Goal: Task Accomplishment & Management: Manage account settings

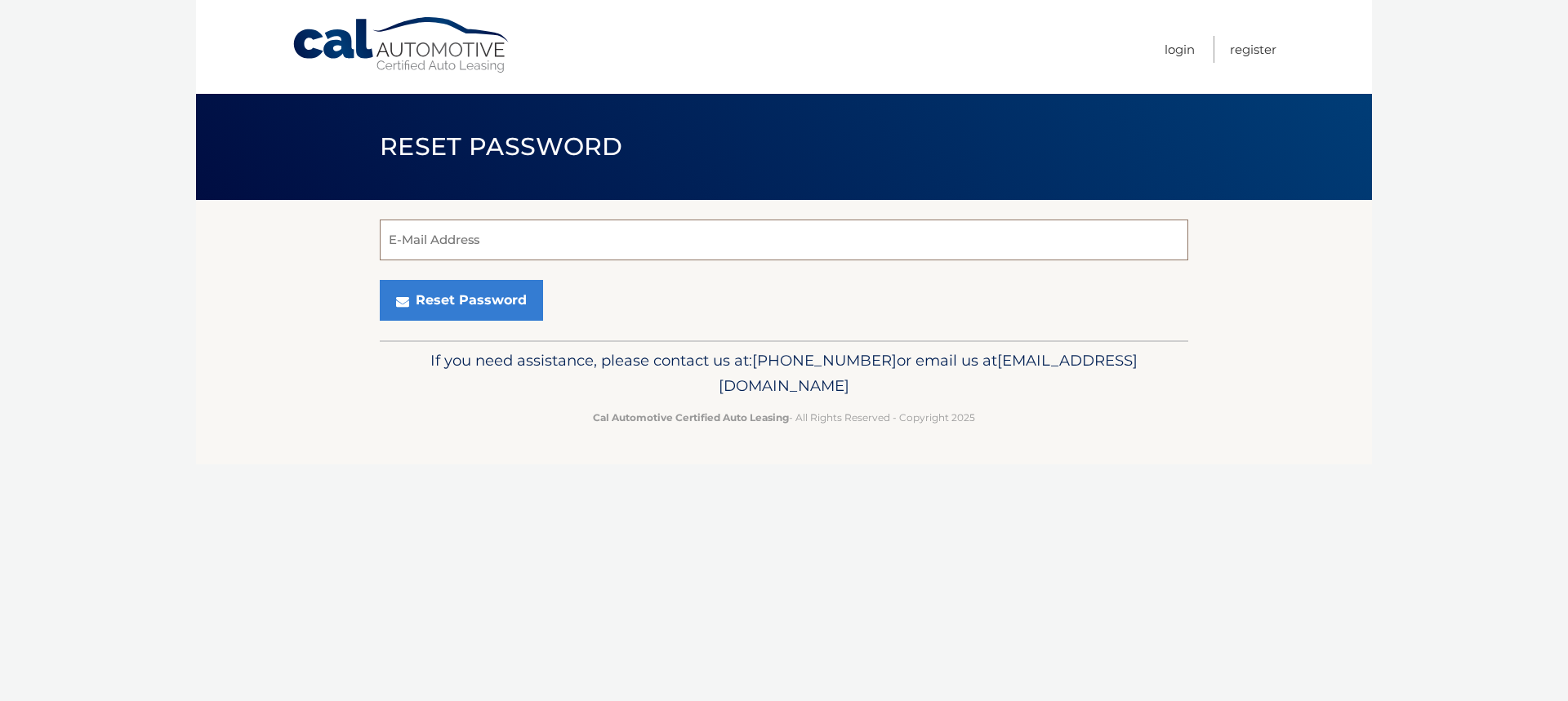
click at [575, 243] on input "E-Mail Address" at bounding box center [784, 239] width 808 height 41
type input "rpaventi@verizon.net"
click at [509, 290] on button "Reset Password" at bounding box center [461, 300] width 163 height 41
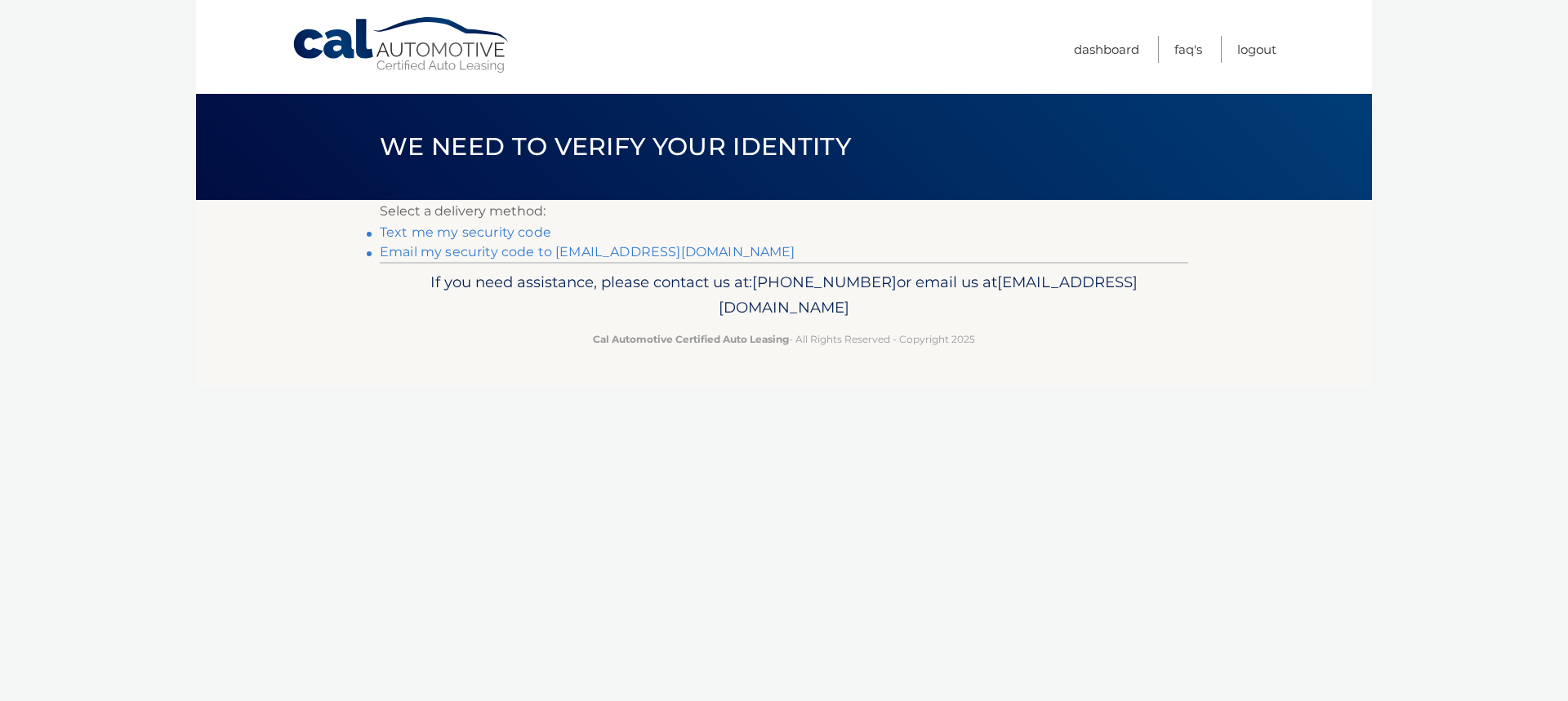
click at [476, 229] on link "Text me my security code" at bounding box center [466, 232] width 172 height 15
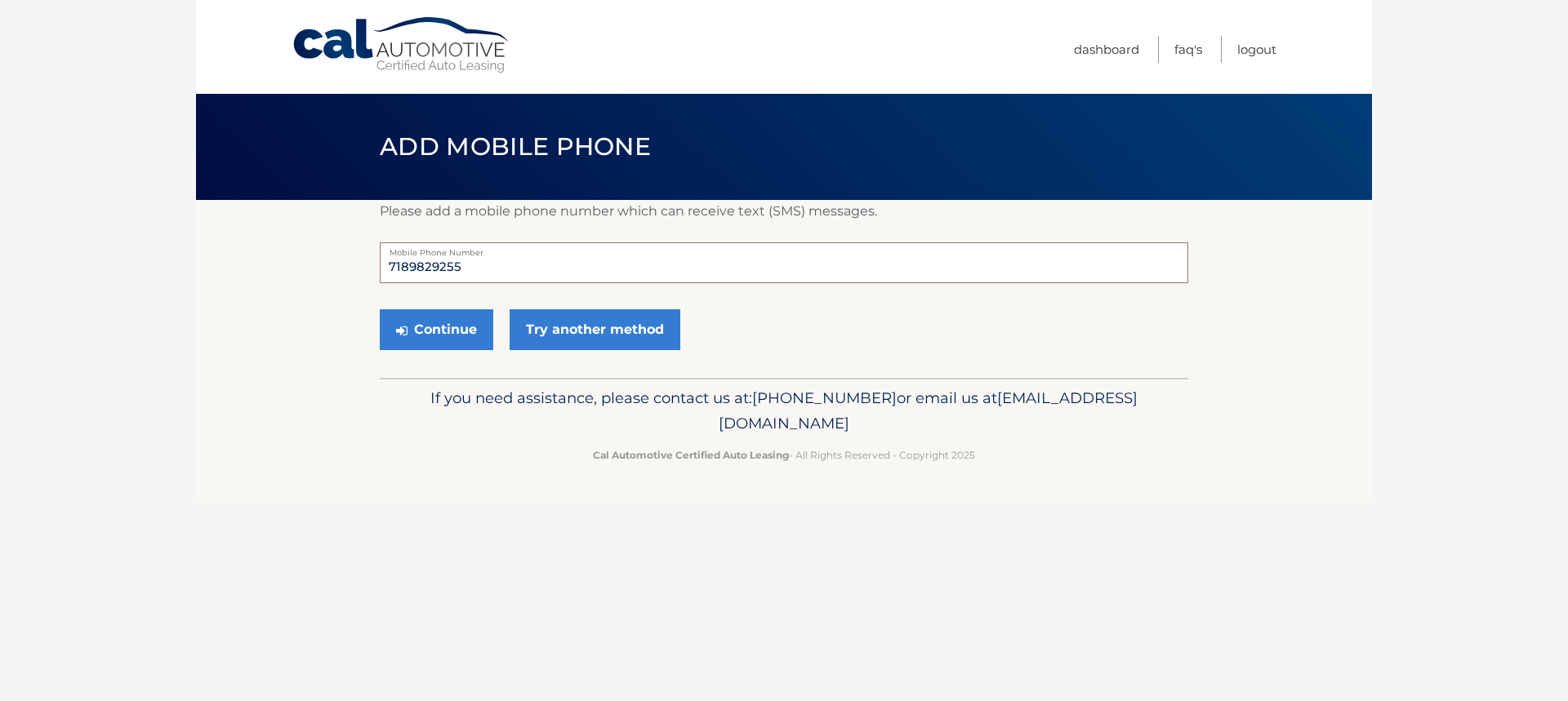
click at [481, 269] on input "7189829255" at bounding box center [784, 262] width 808 height 41
type input "7"
type input "6462428655"
click at [450, 337] on button "Continue" at bounding box center [437, 329] width 113 height 41
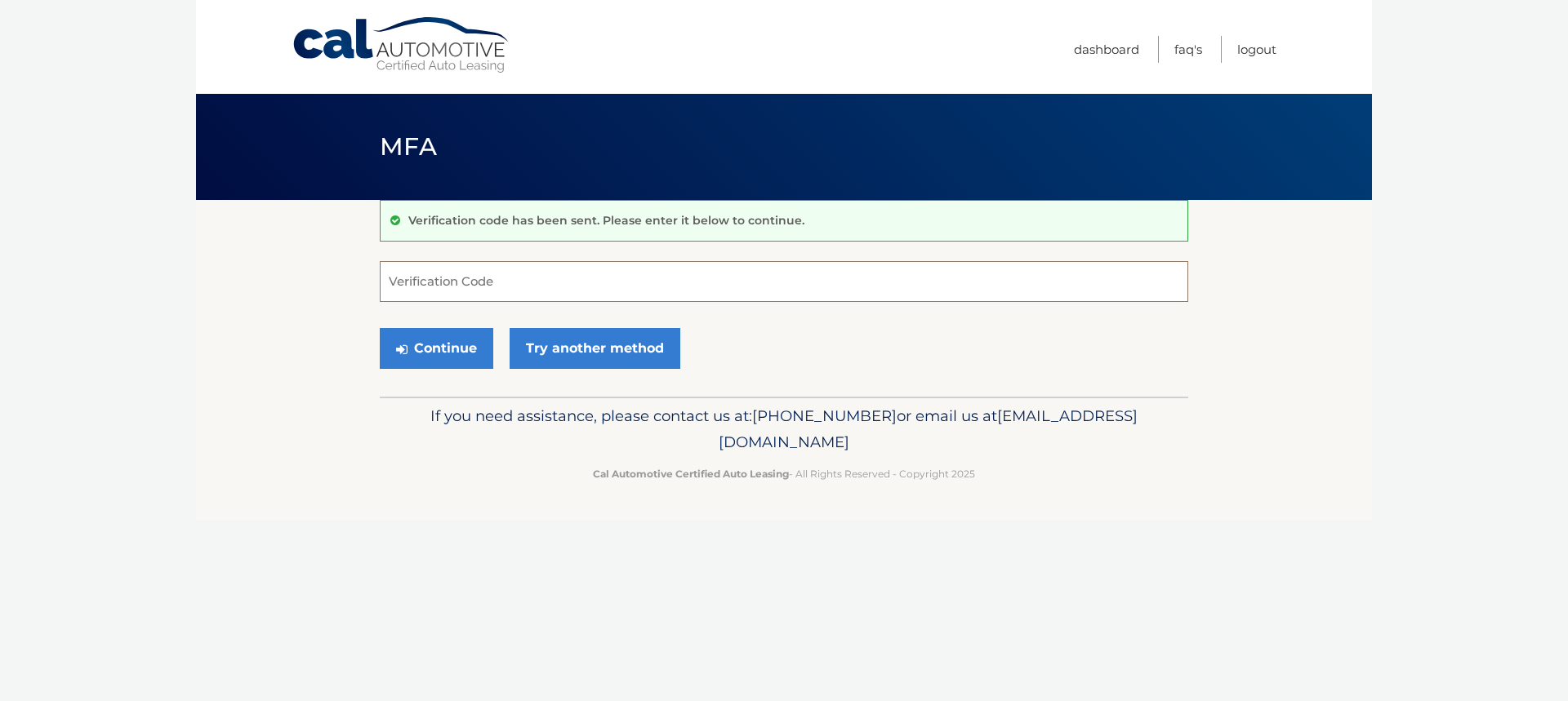
click at [465, 296] on input "Verification Code" at bounding box center [784, 281] width 808 height 41
type input "515755"
drag, startPoint x: 450, startPoint y: 346, endPoint x: 479, endPoint y: 347, distance: 29.0
click at [453, 346] on button "Continue" at bounding box center [437, 348] width 113 height 41
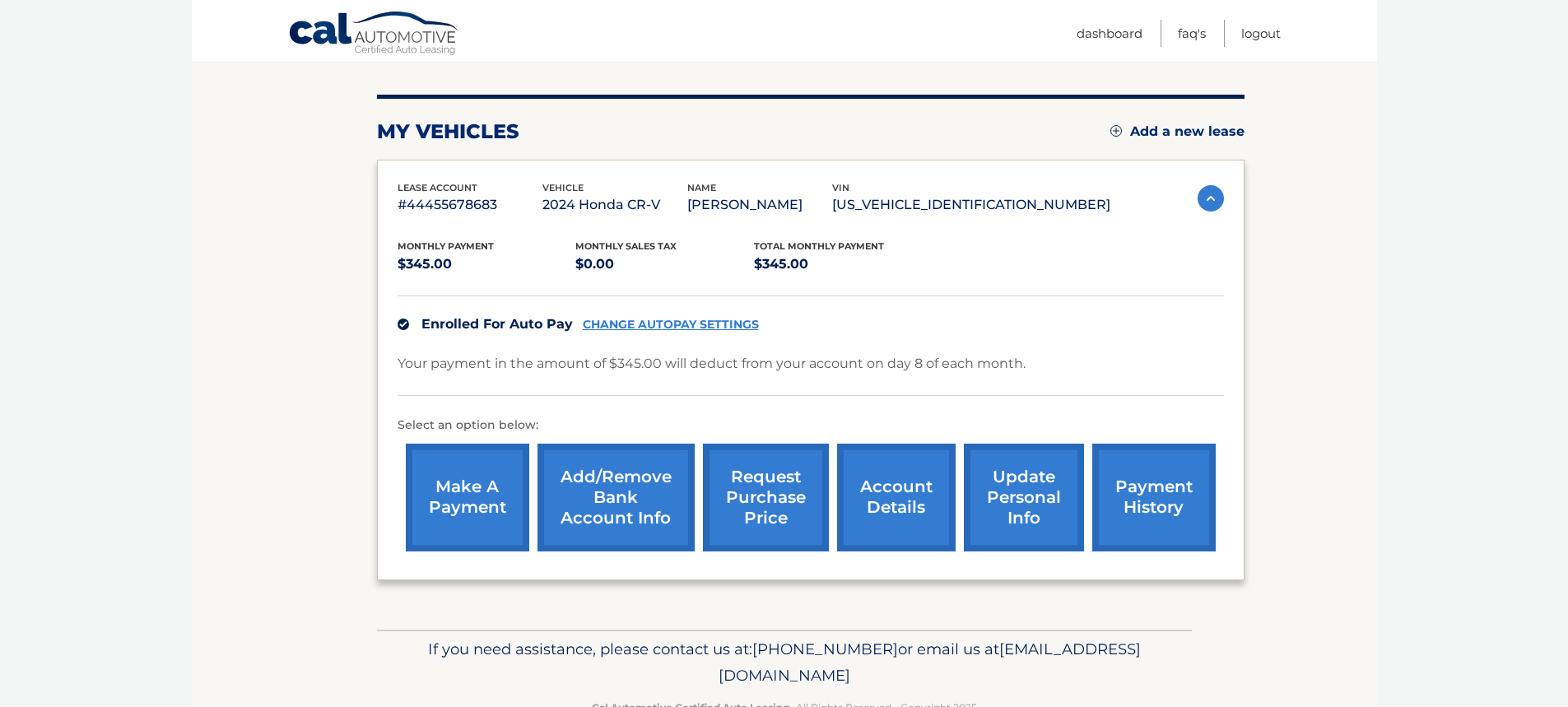
scroll to position [228, 0]
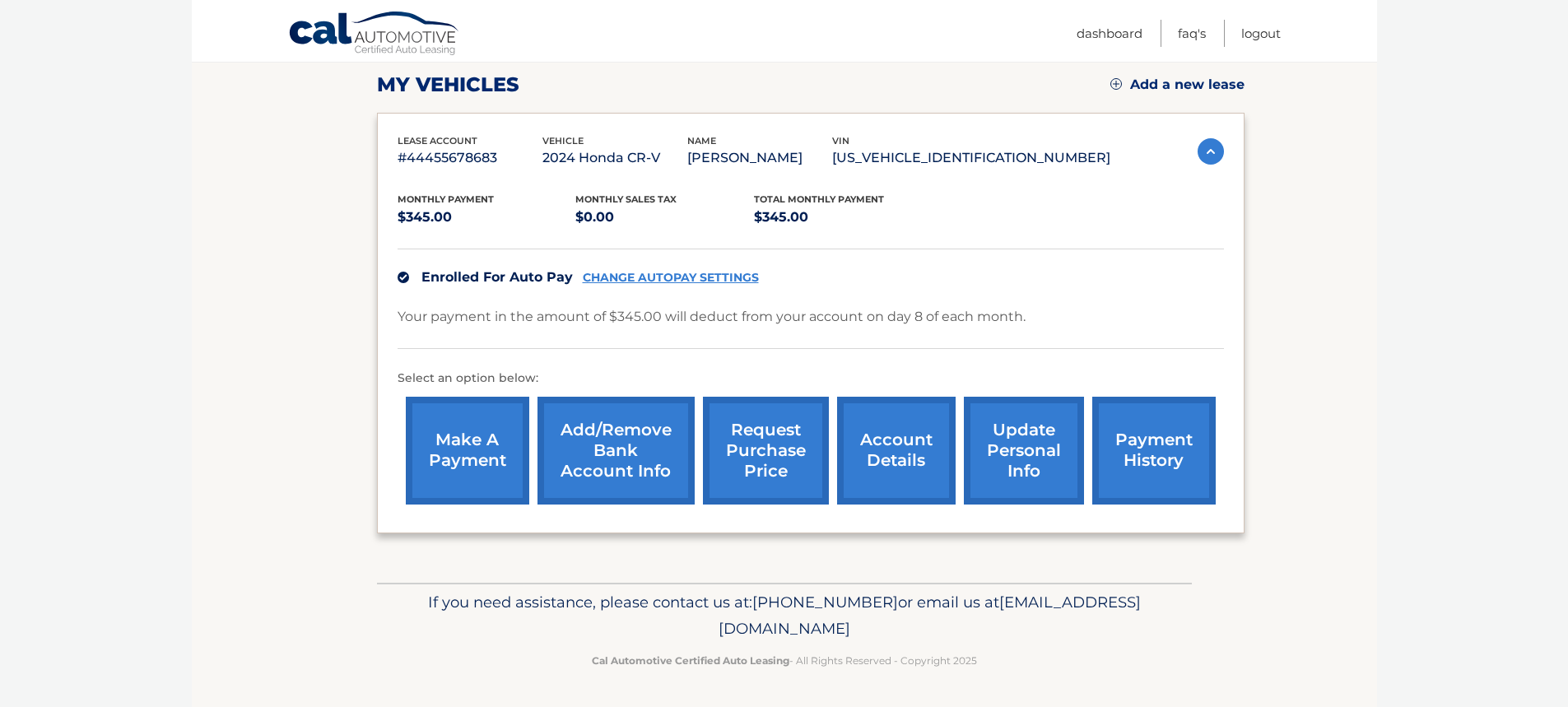
click at [615, 454] on link "Add/Remove bank account info" at bounding box center [616, 449] width 157 height 107
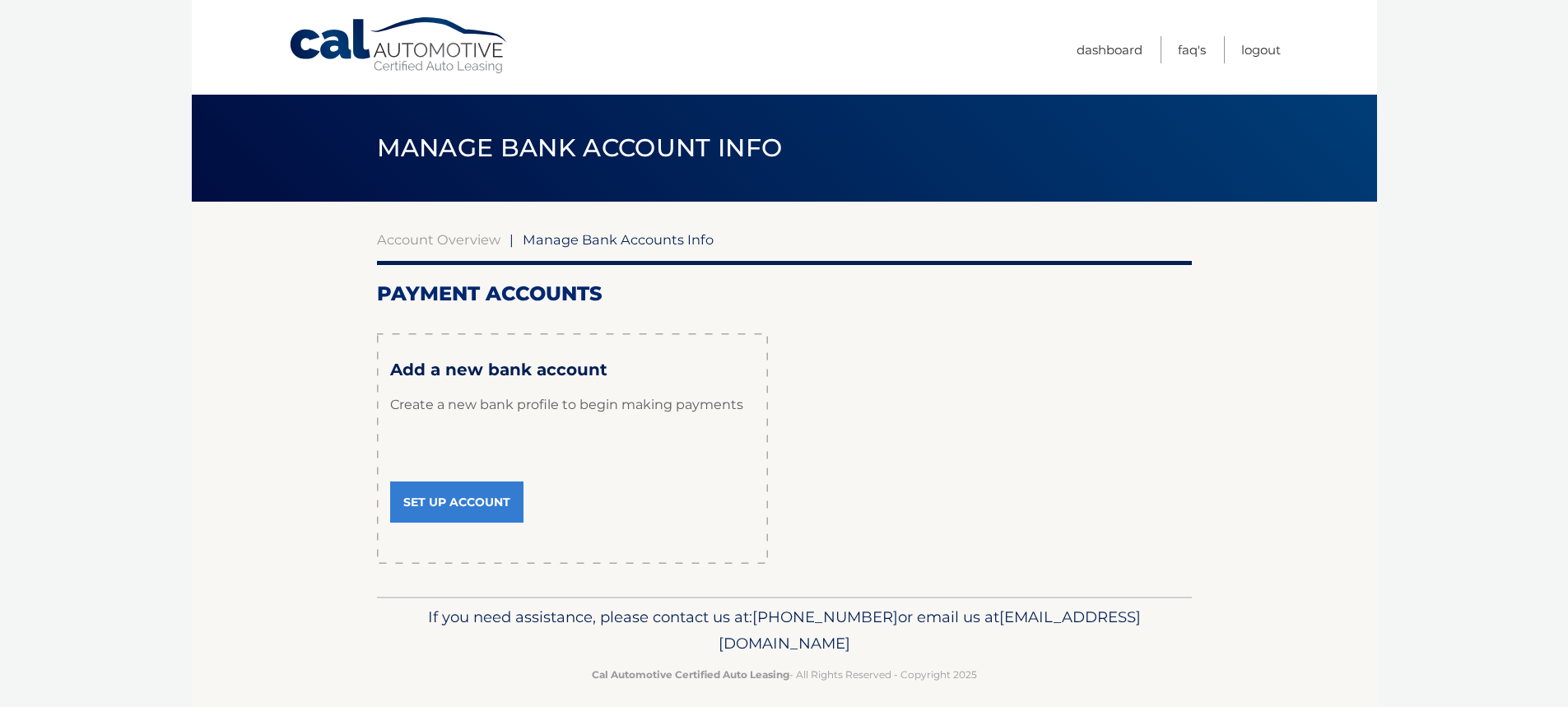
click at [458, 507] on link "Set Up Account" at bounding box center [457, 502] width 133 height 41
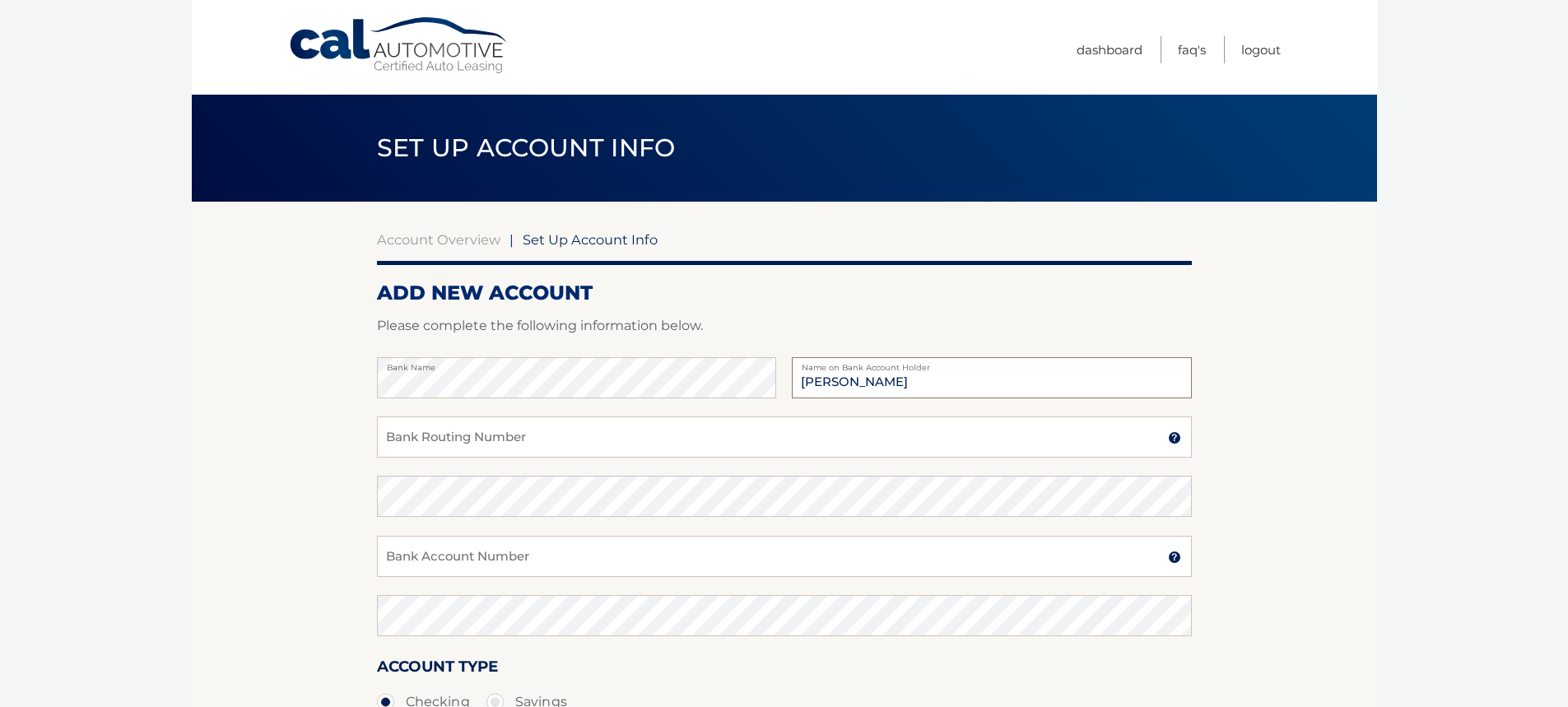
type input "ROBERT PAVENTI"
click at [495, 433] on input "Bank Routing Number" at bounding box center [784, 436] width 814 height 41
type input "231372691"
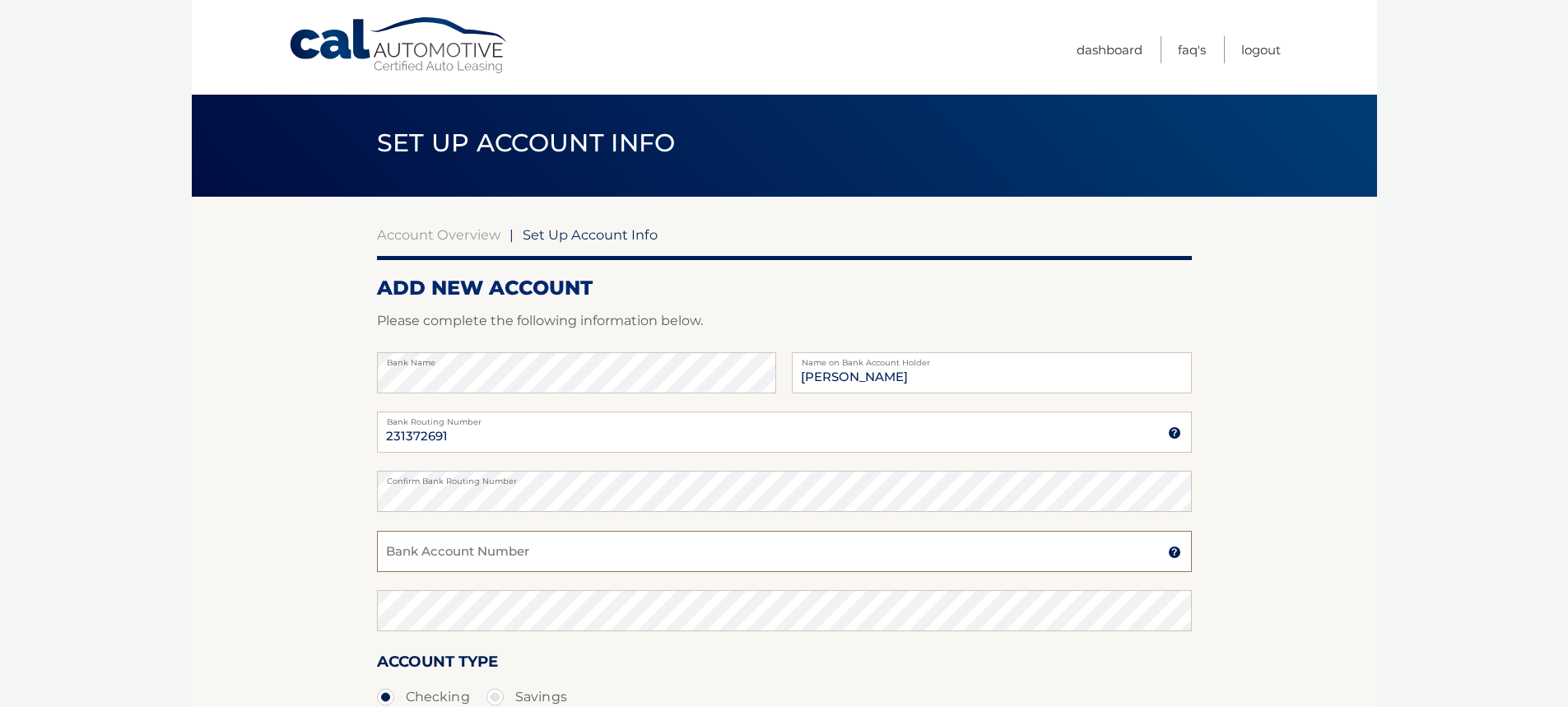
click at [523, 548] on input "Bank Account Number" at bounding box center [784, 551] width 814 height 41
type input "9540118115"
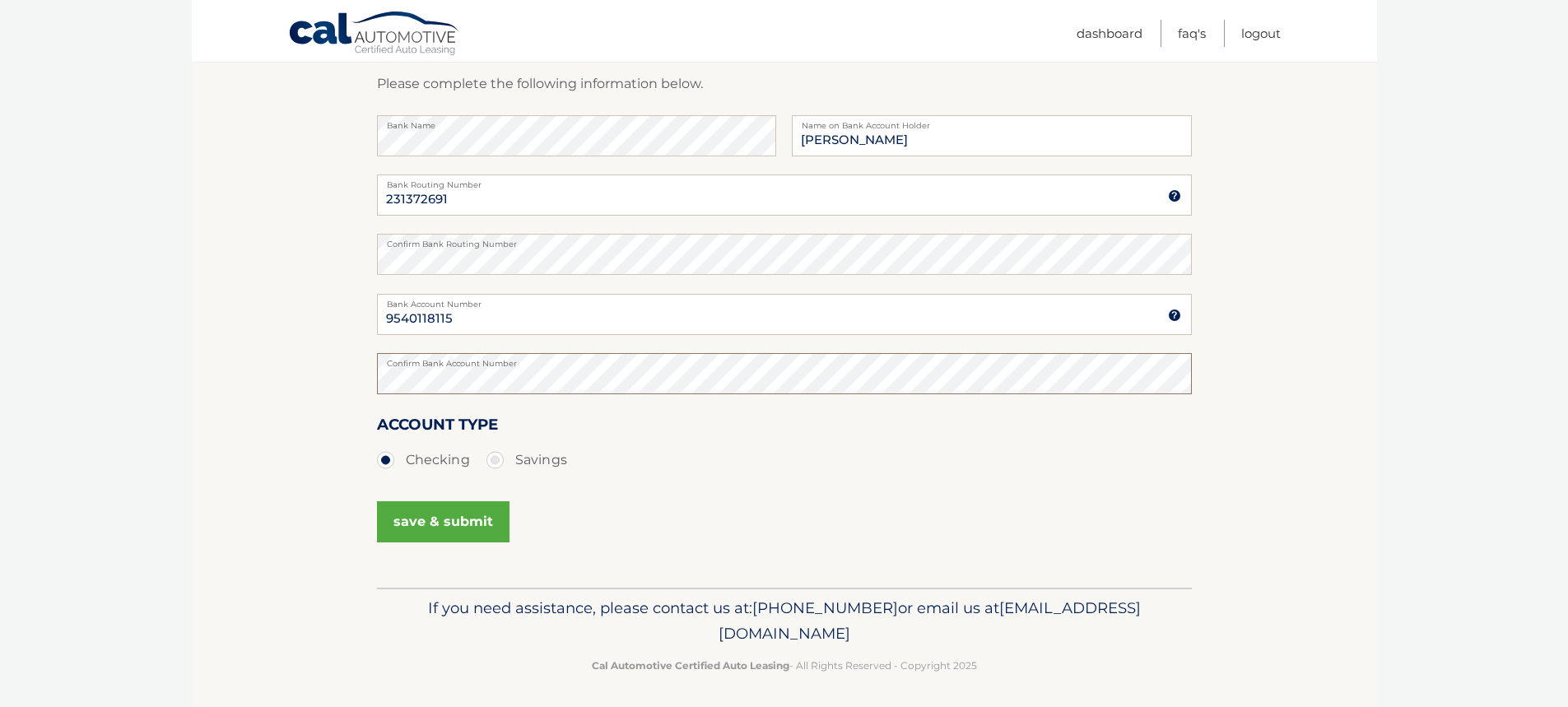
scroll to position [248, 0]
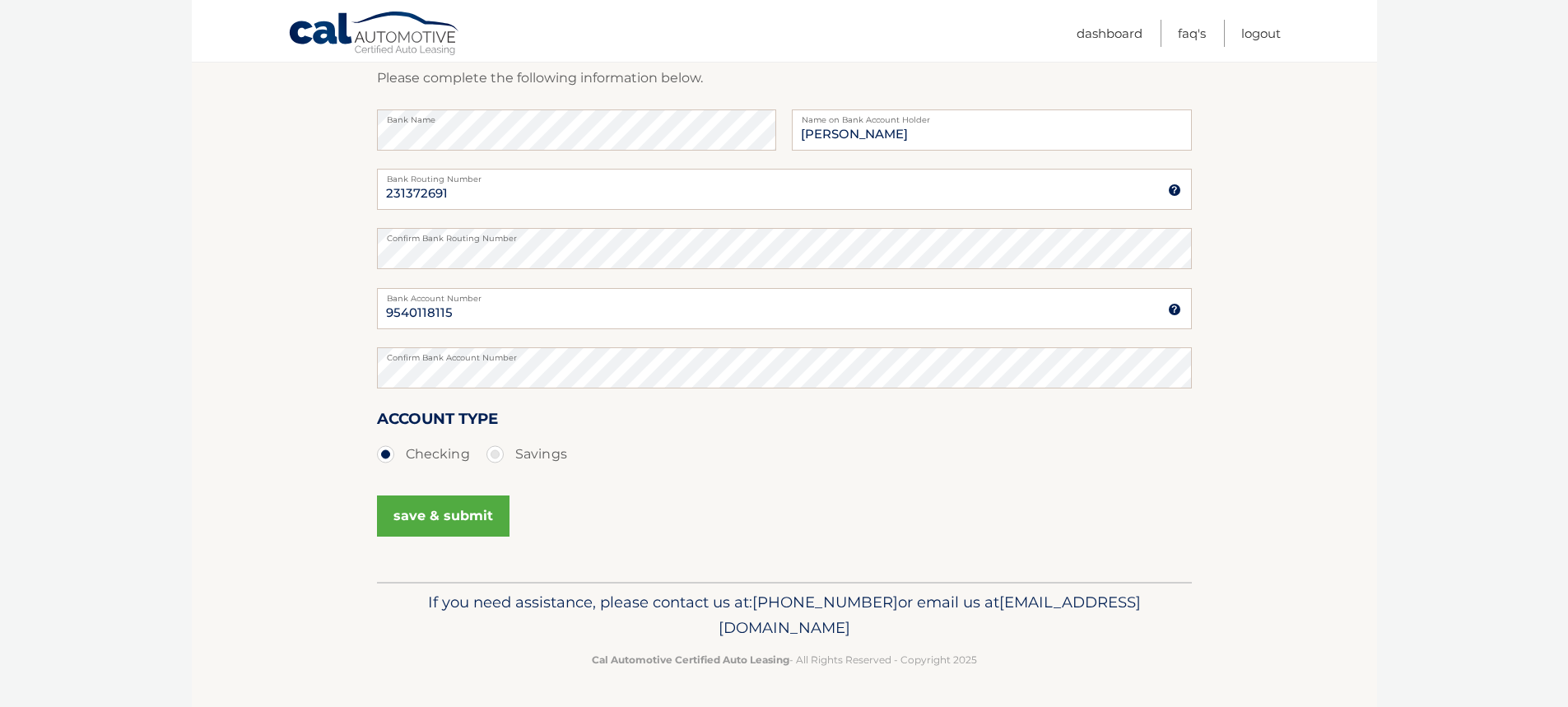
click at [434, 514] on button "save & submit" at bounding box center [443, 515] width 132 height 41
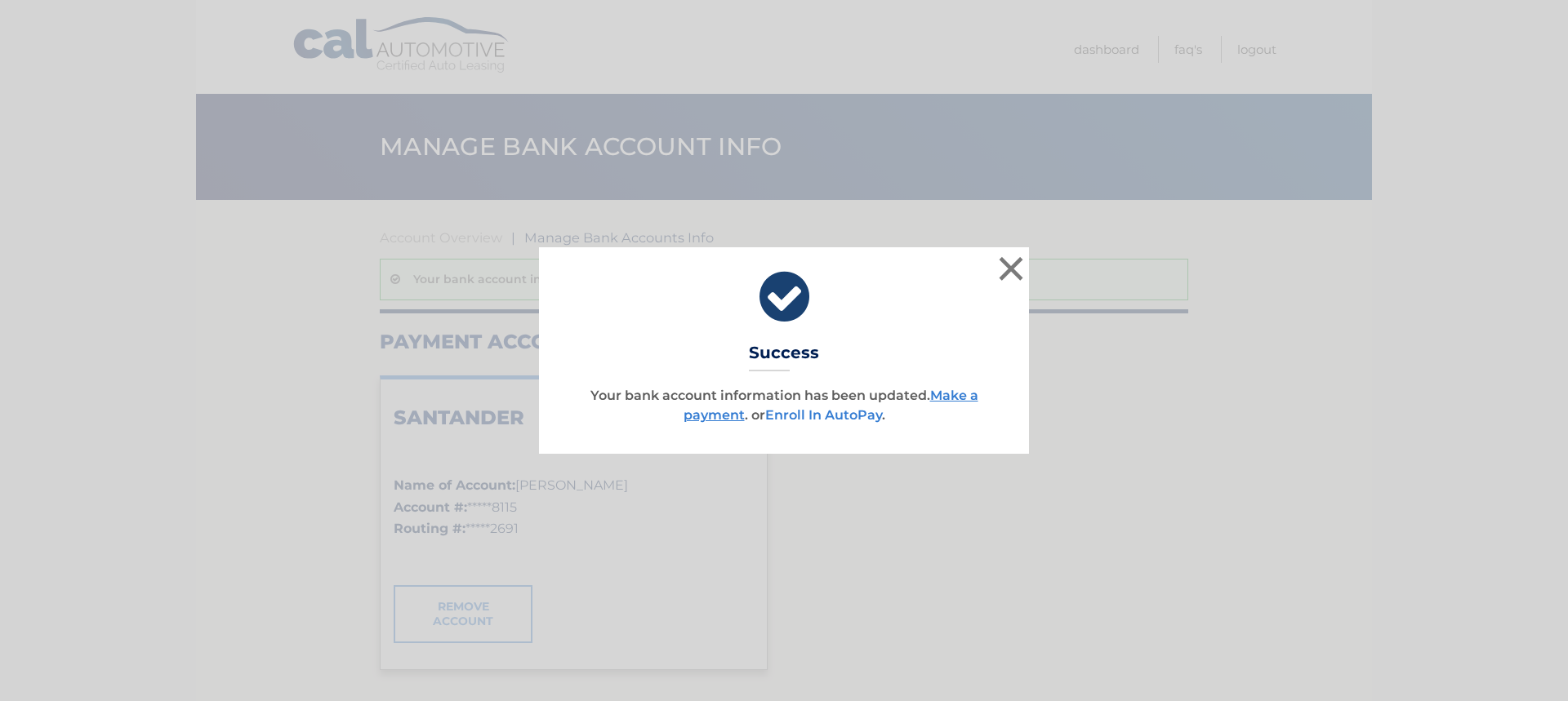
click at [809, 416] on link "Enroll In AutoPay" at bounding box center [824, 415] width 117 height 15
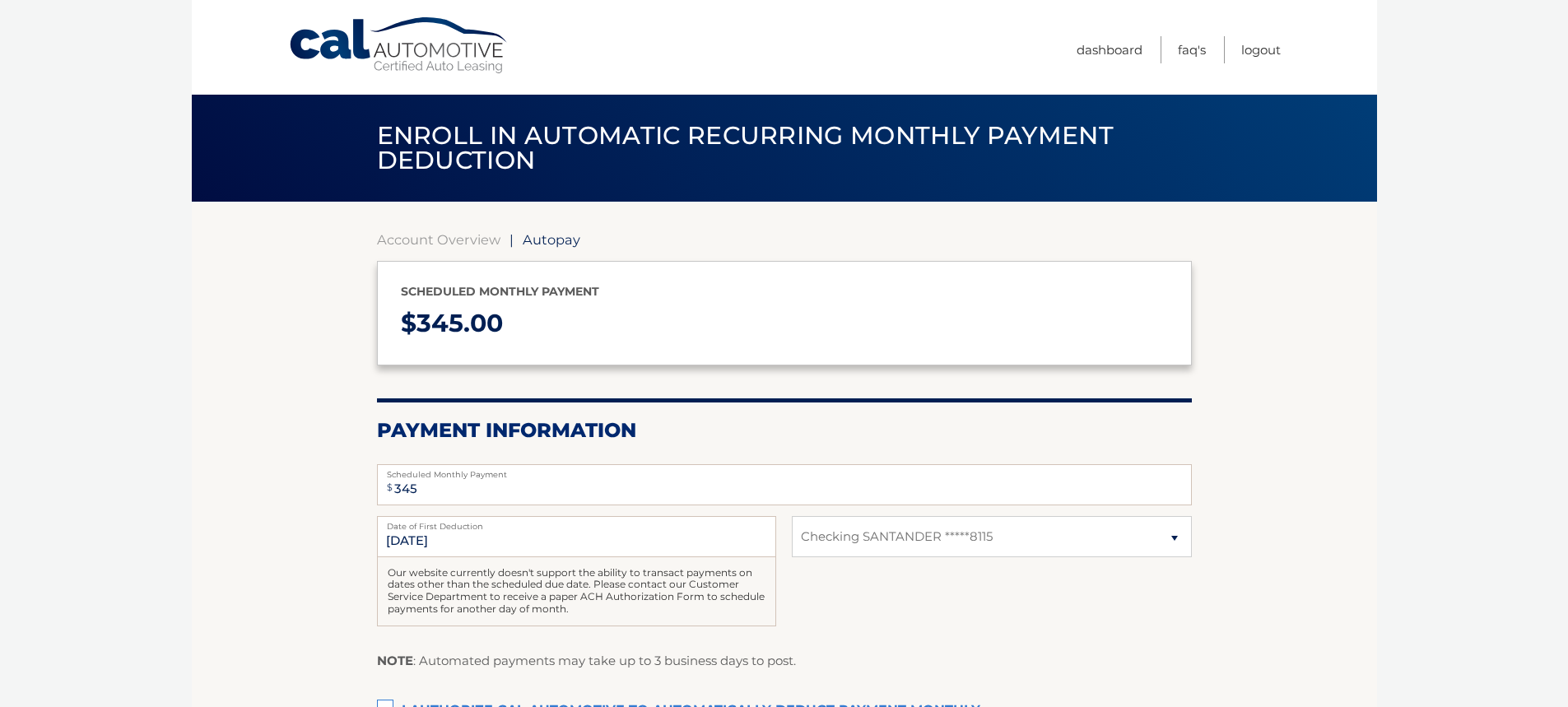
select select "NWQ3MDc5M2UtYWI3Zi00NDE2LWEzMWYtYzRlNjViNDhlYTUw"
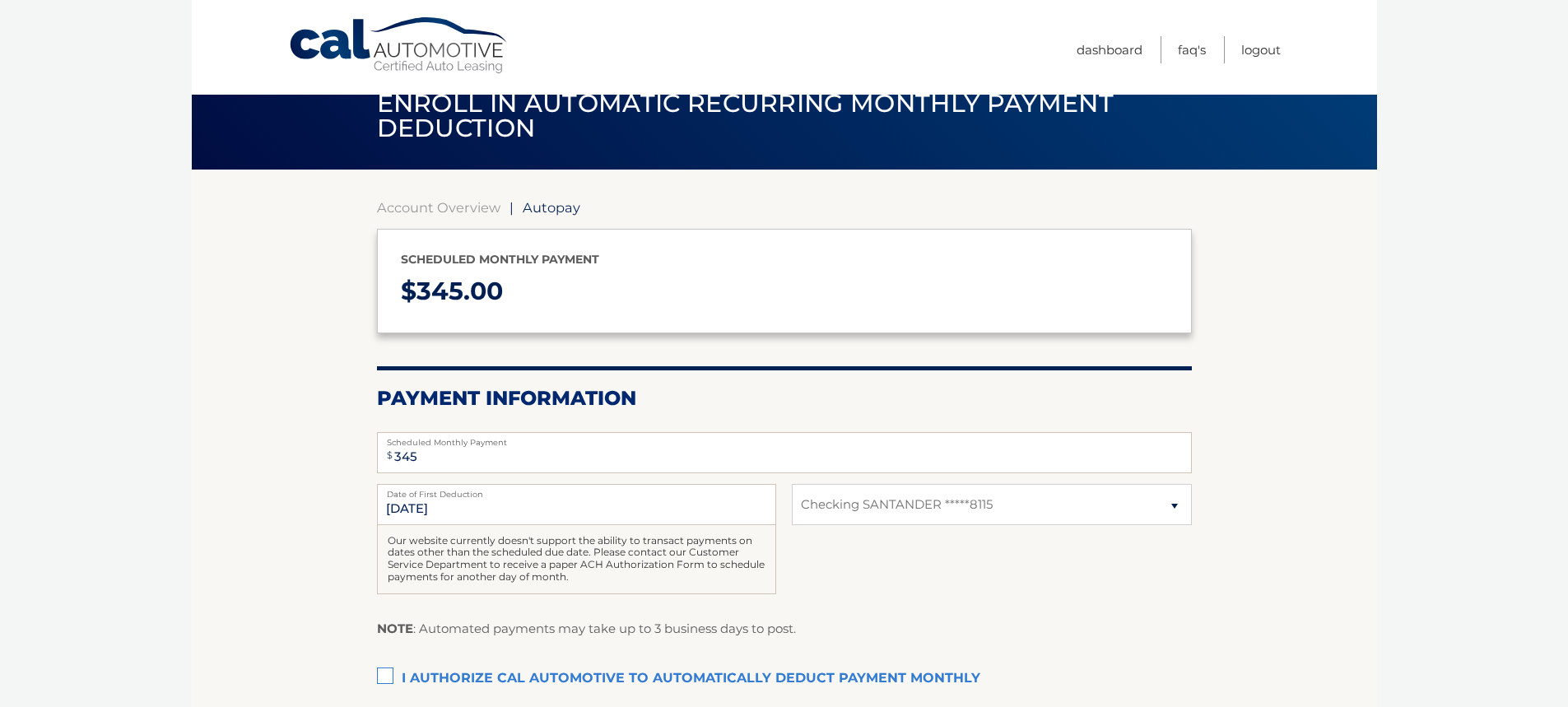
scroll to position [83, 0]
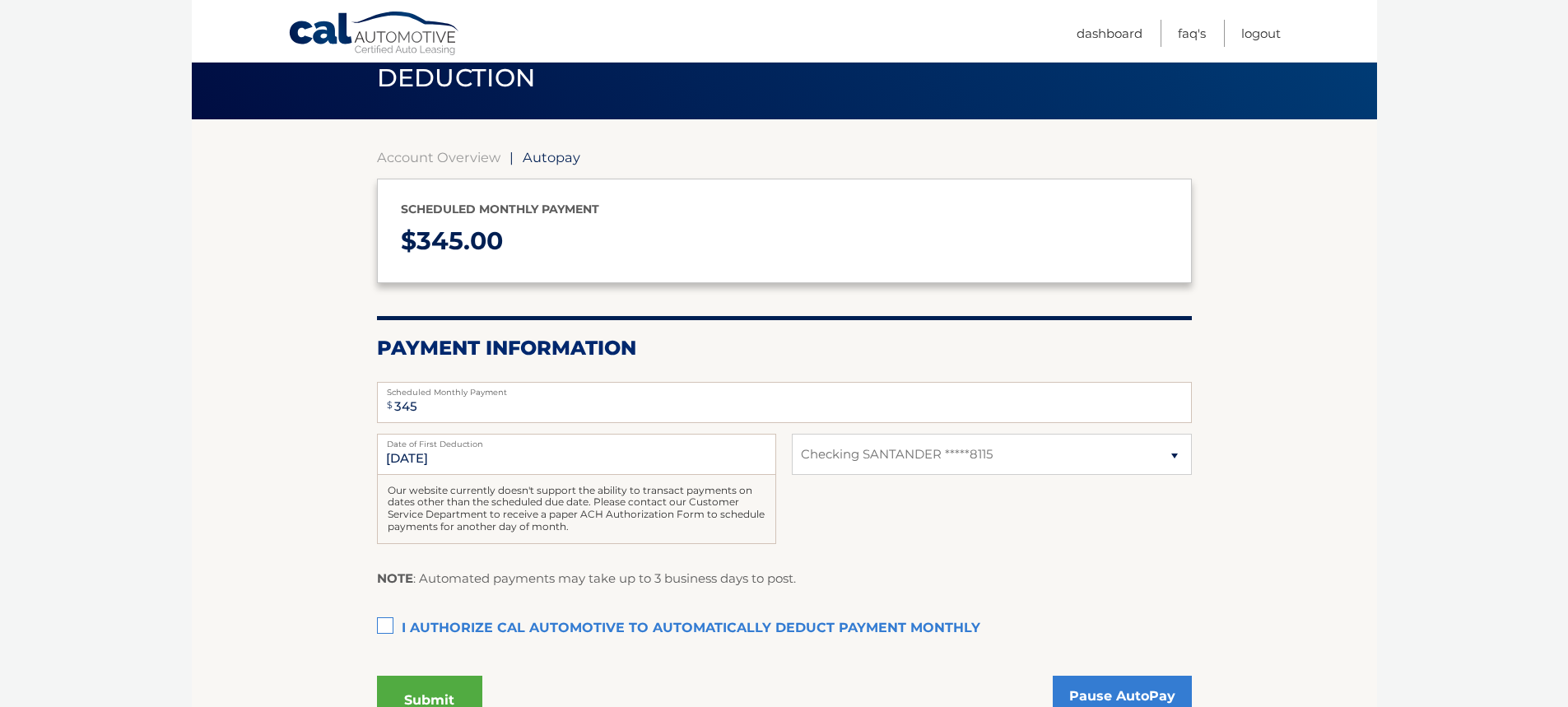
click at [379, 623] on label "I authorize cal automotive to automatically deduct payment monthly This checkbo…" at bounding box center [784, 628] width 814 height 33
click at [0, 0] on input "I authorize cal automotive to automatically deduct payment monthly This checkbo…" at bounding box center [0, 0] width 0 height 0
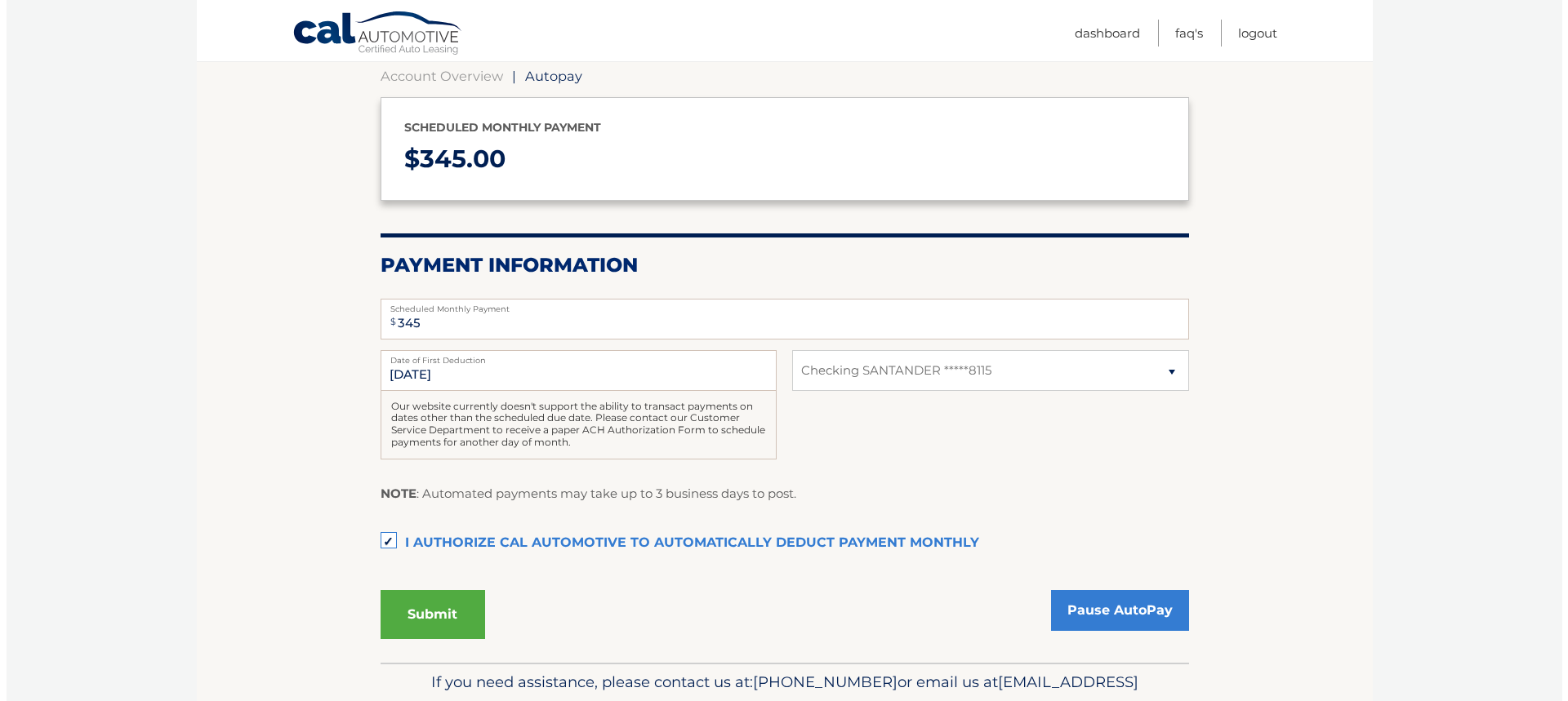
scroll to position [247, 0]
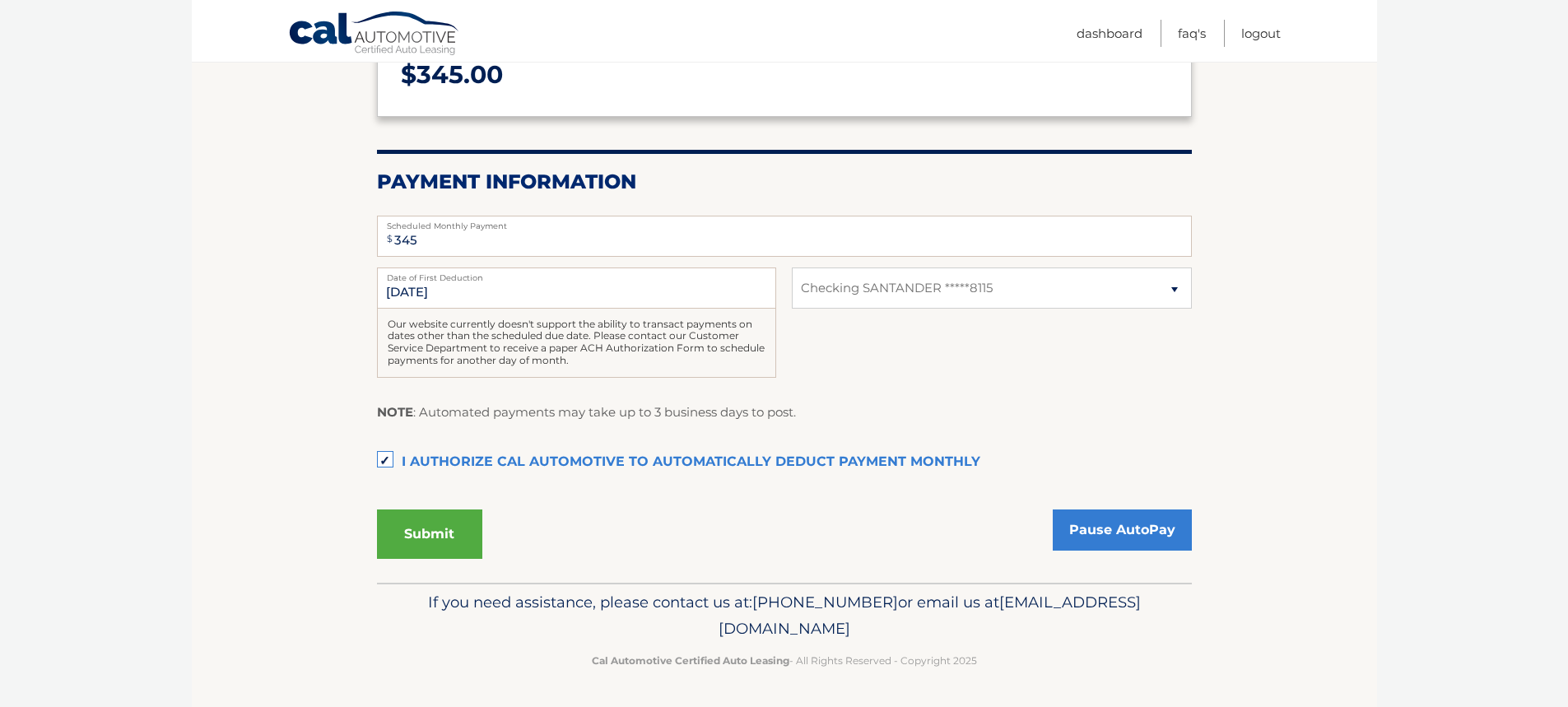
click at [443, 520] on button "Submit" at bounding box center [430, 534] width 105 height 49
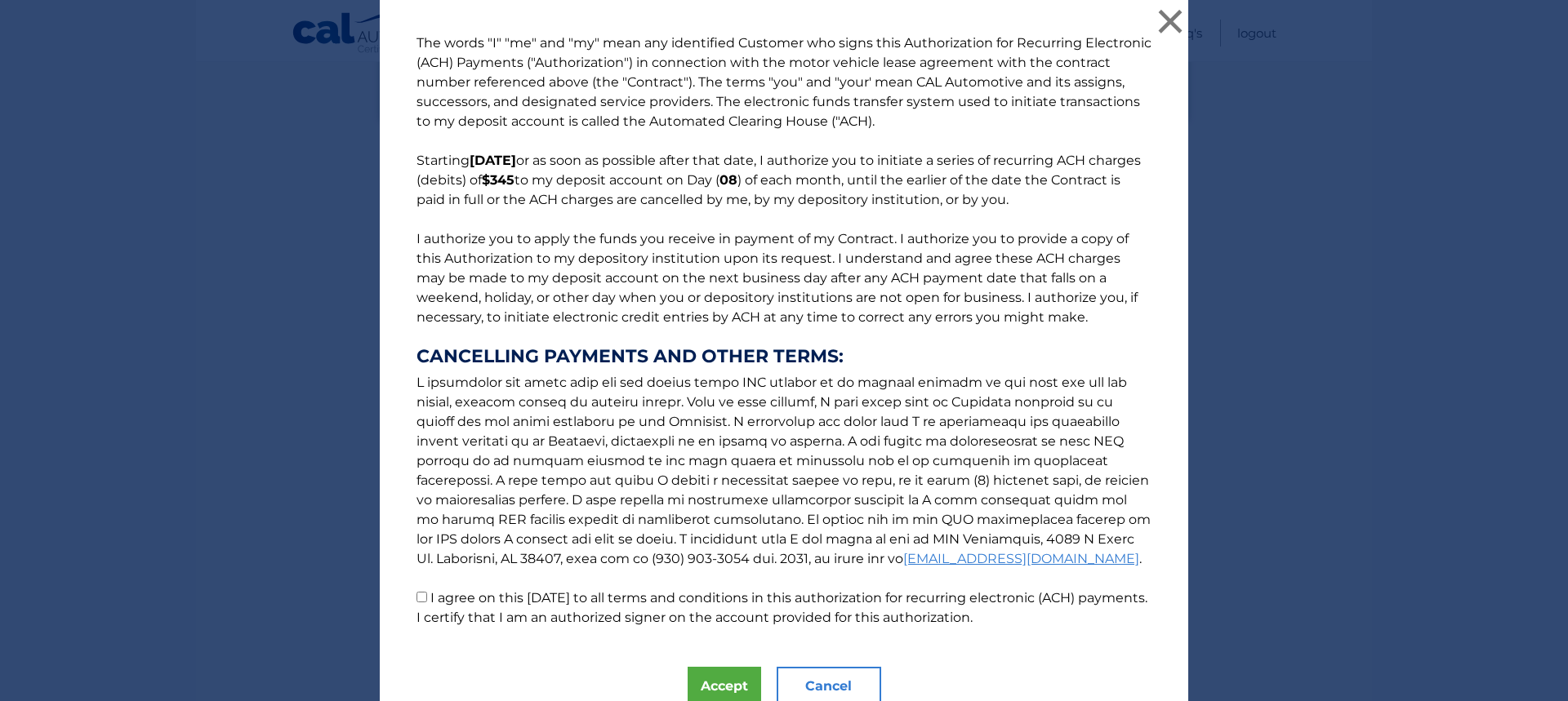
scroll to position [70, 0]
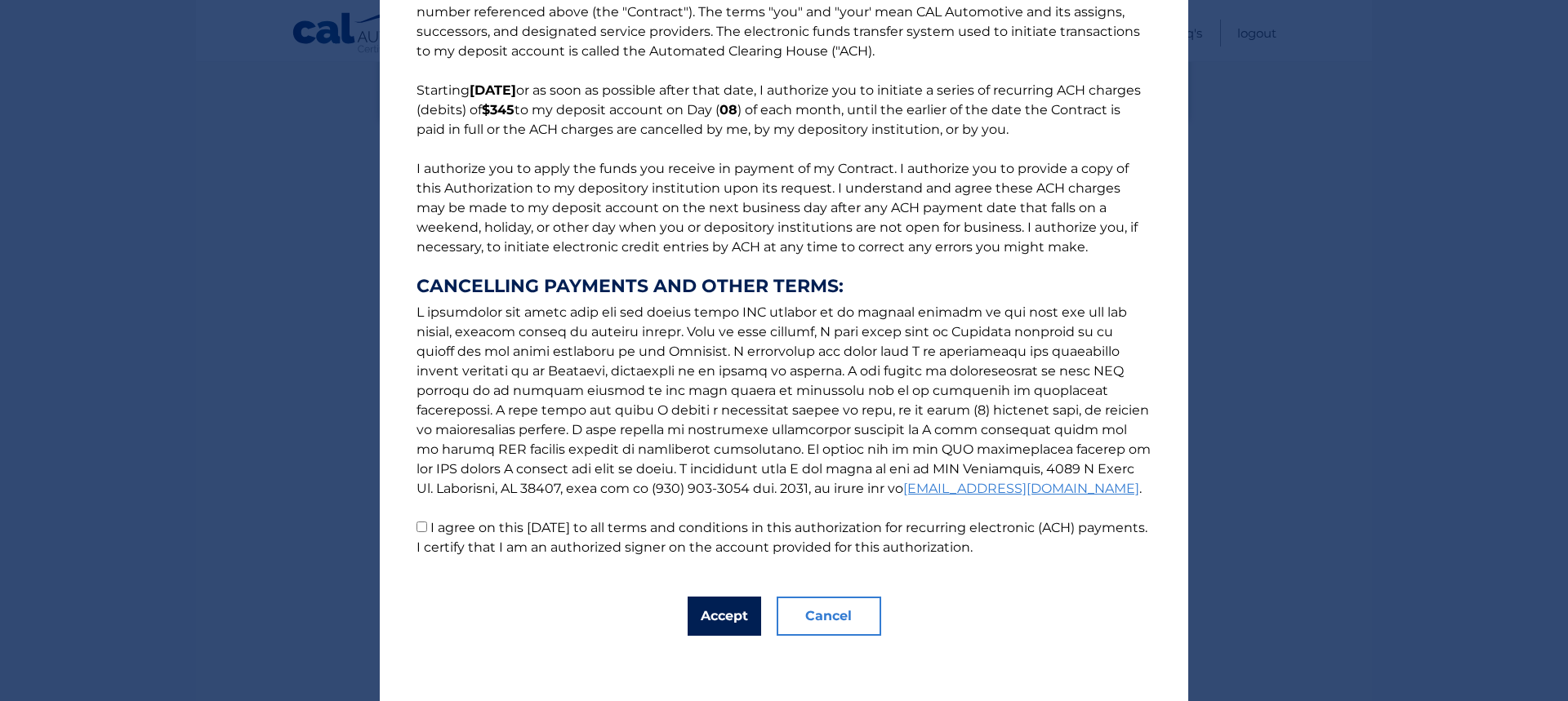
click at [714, 596] on button "Accept" at bounding box center [724, 616] width 74 height 40
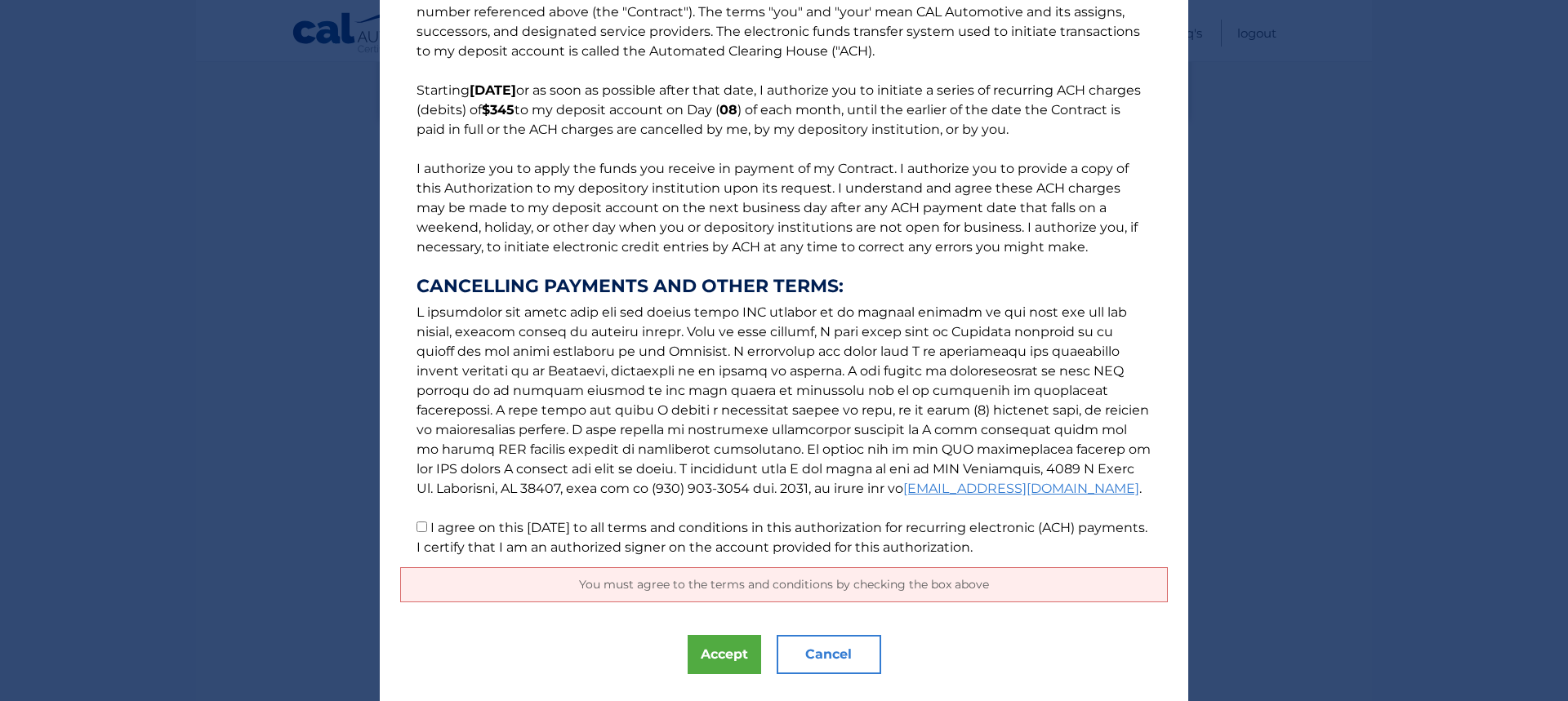
click at [417, 529] on input "I agree on this 09/25/2025 to all terms and conditions in this authorization fo…" at bounding box center [421, 526] width 10 height 10
checkbox input "true"
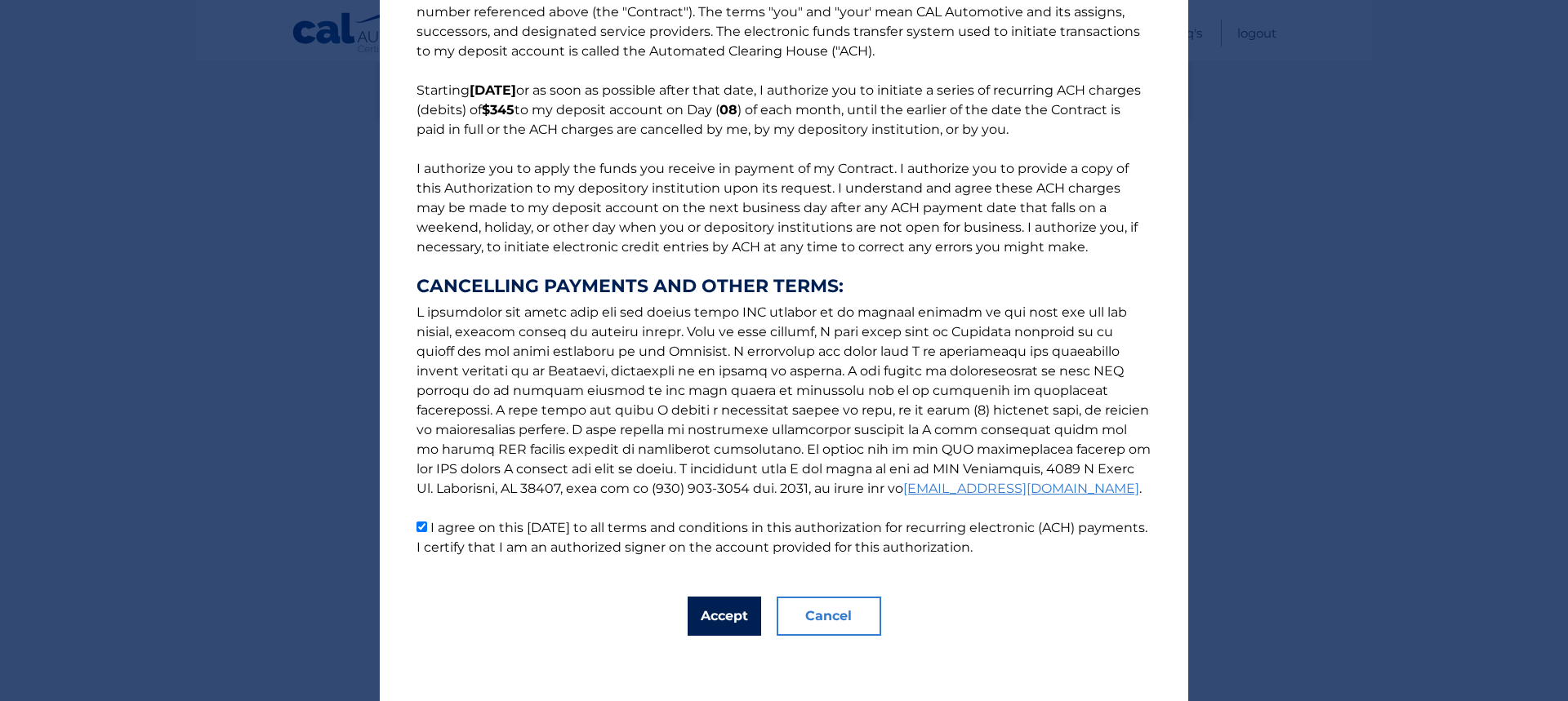
click at [740, 631] on button "Accept" at bounding box center [724, 616] width 74 height 40
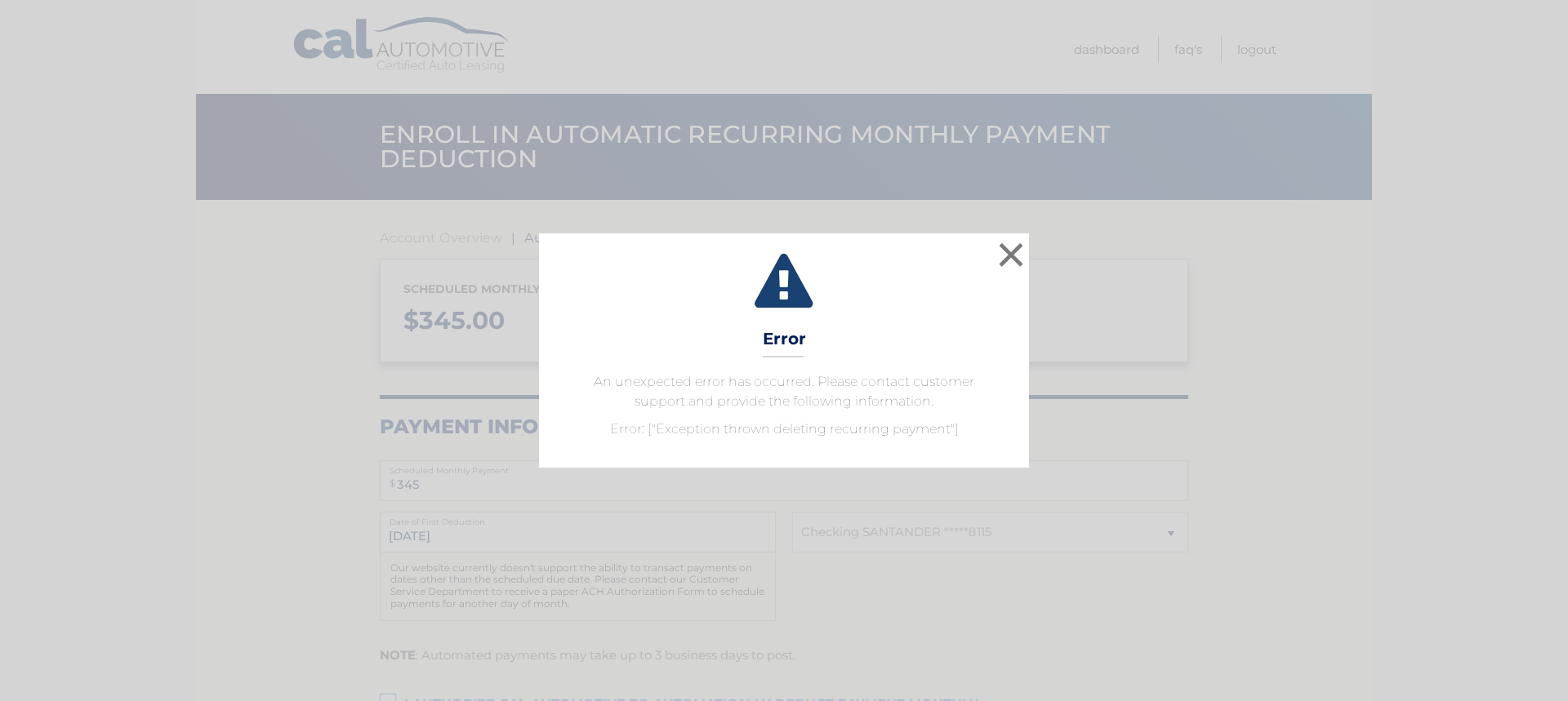
select select "NWQ3MDc5M2UtYWI3Zi00NDE2LWEzMWYtYzRlNjViNDhlYTUw"
click at [1015, 258] on button "×" at bounding box center [1011, 254] width 33 height 33
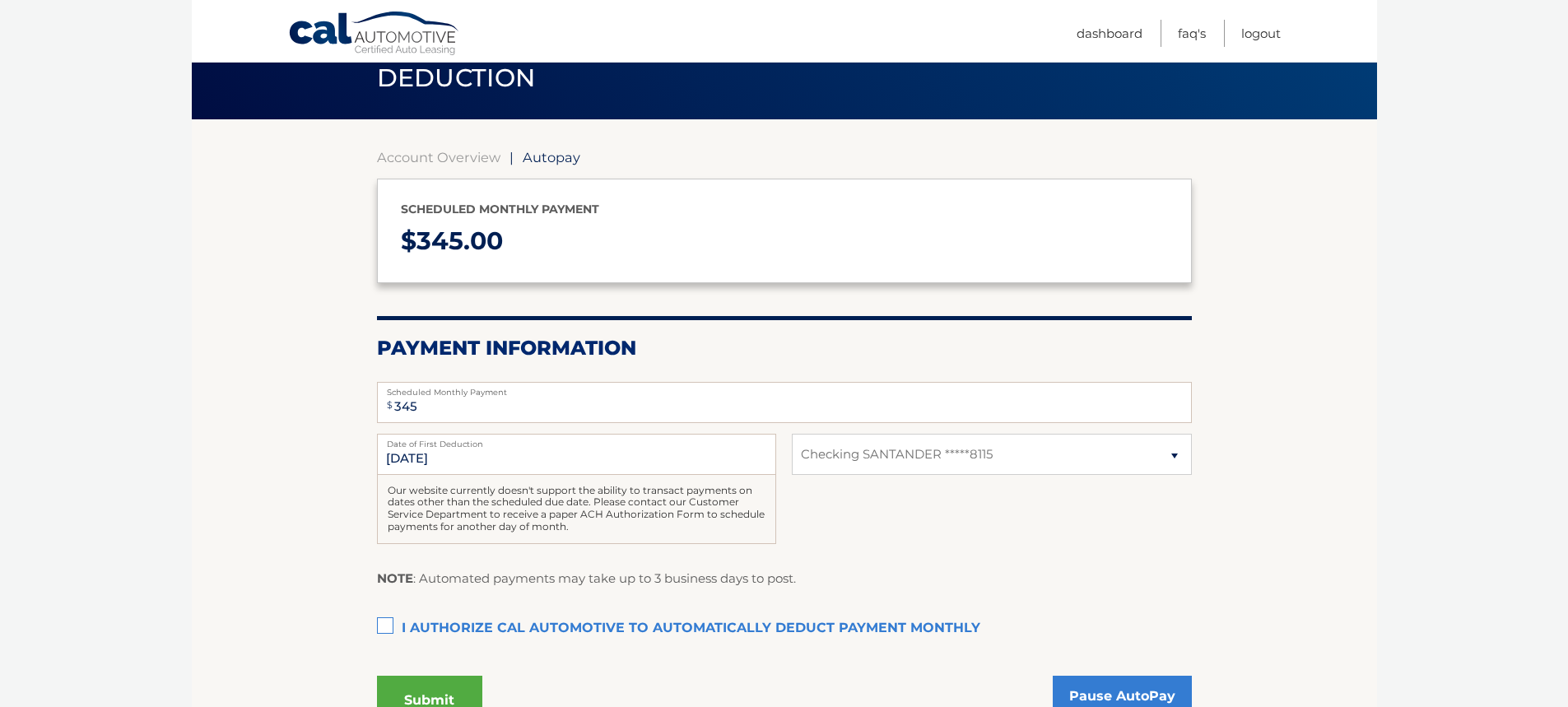
scroll to position [164, 0]
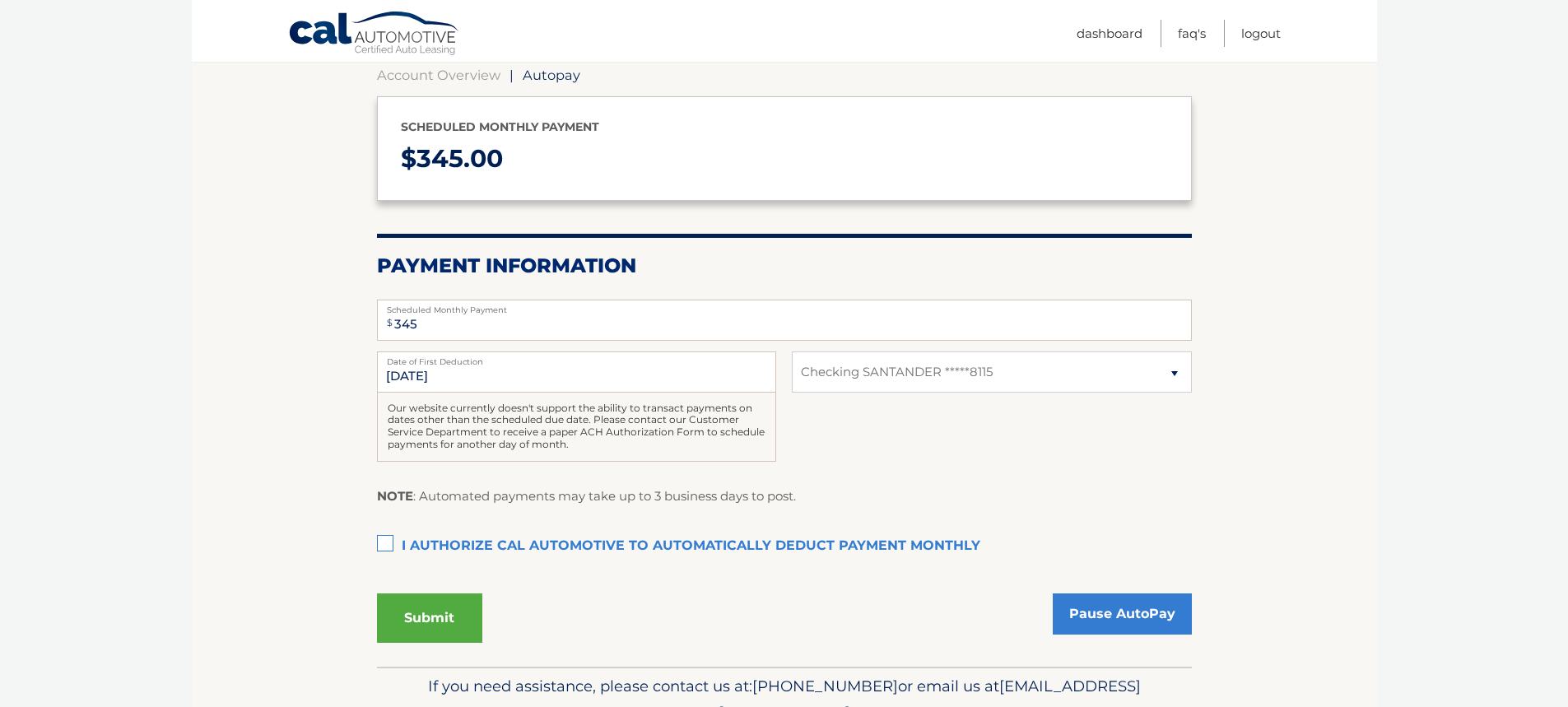
click at [384, 544] on label "I authorize cal automotive to automatically deduct payment monthly This checkbo…" at bounding box center [784, 546] width 814 height 33
click at [0, 0] on input "I authorize cal automotive to automatically deduct payment monthly This checkbo…" at bounding box center [0, 0] width 0 height 0
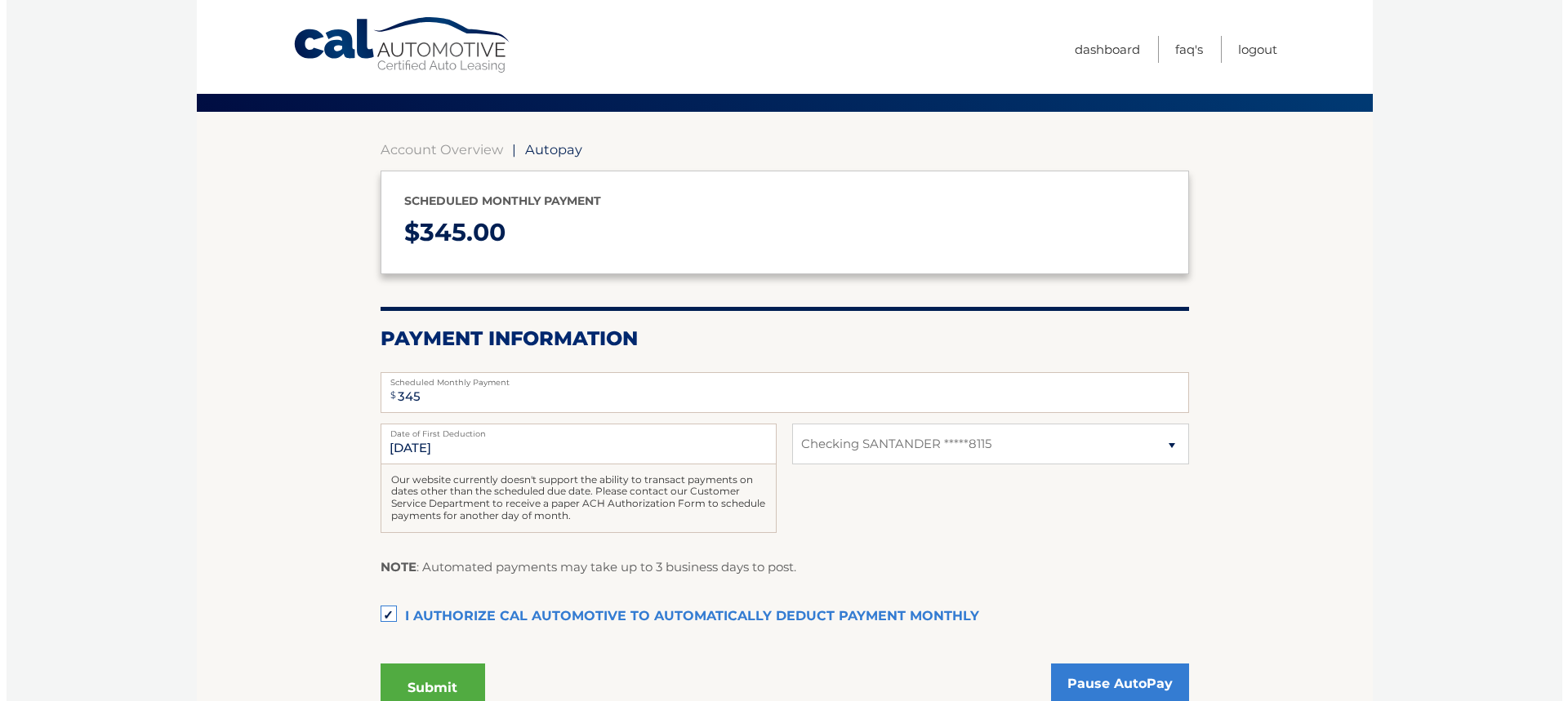
scroll to position [247, 0]
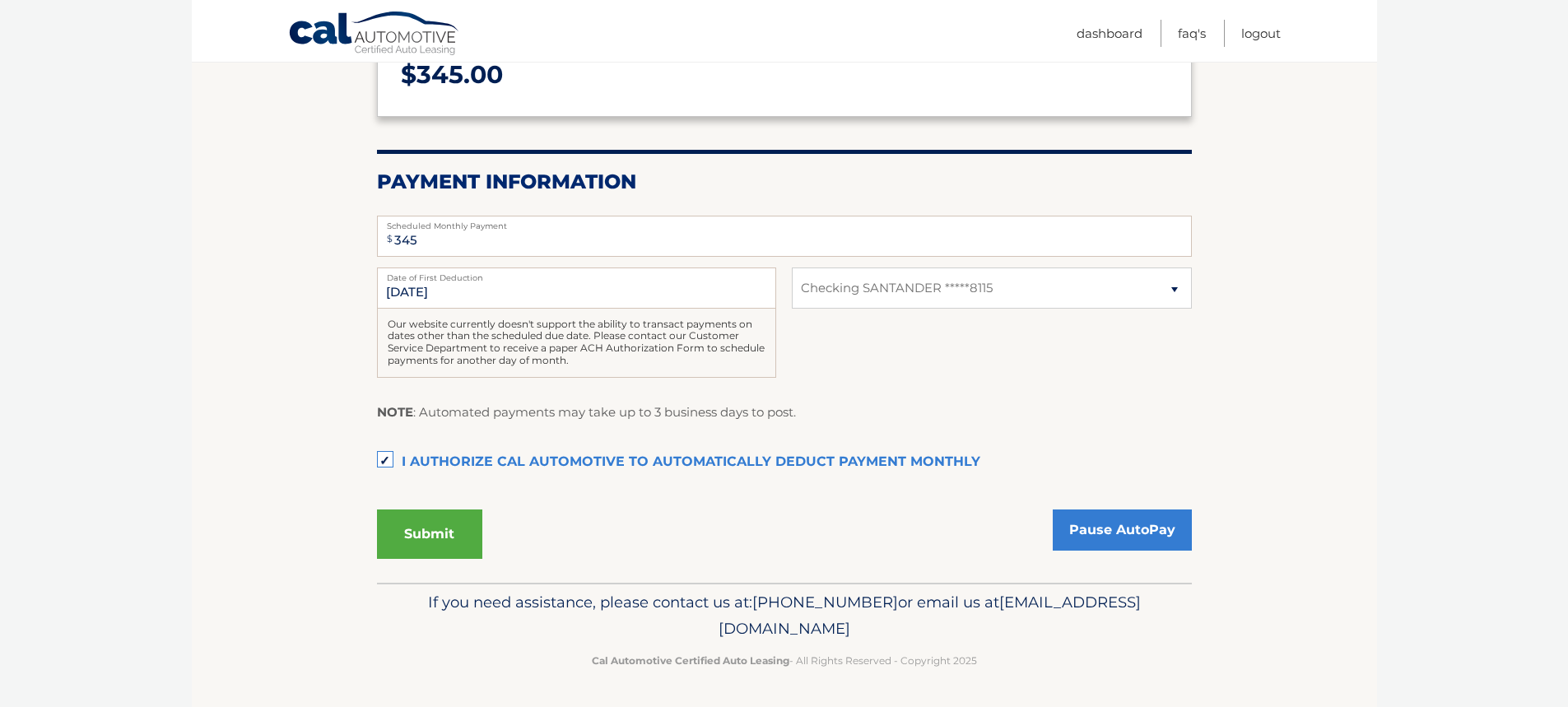
click at [459, 542] on button "Submit" at bounding box center [430, 534] width 105 height 49
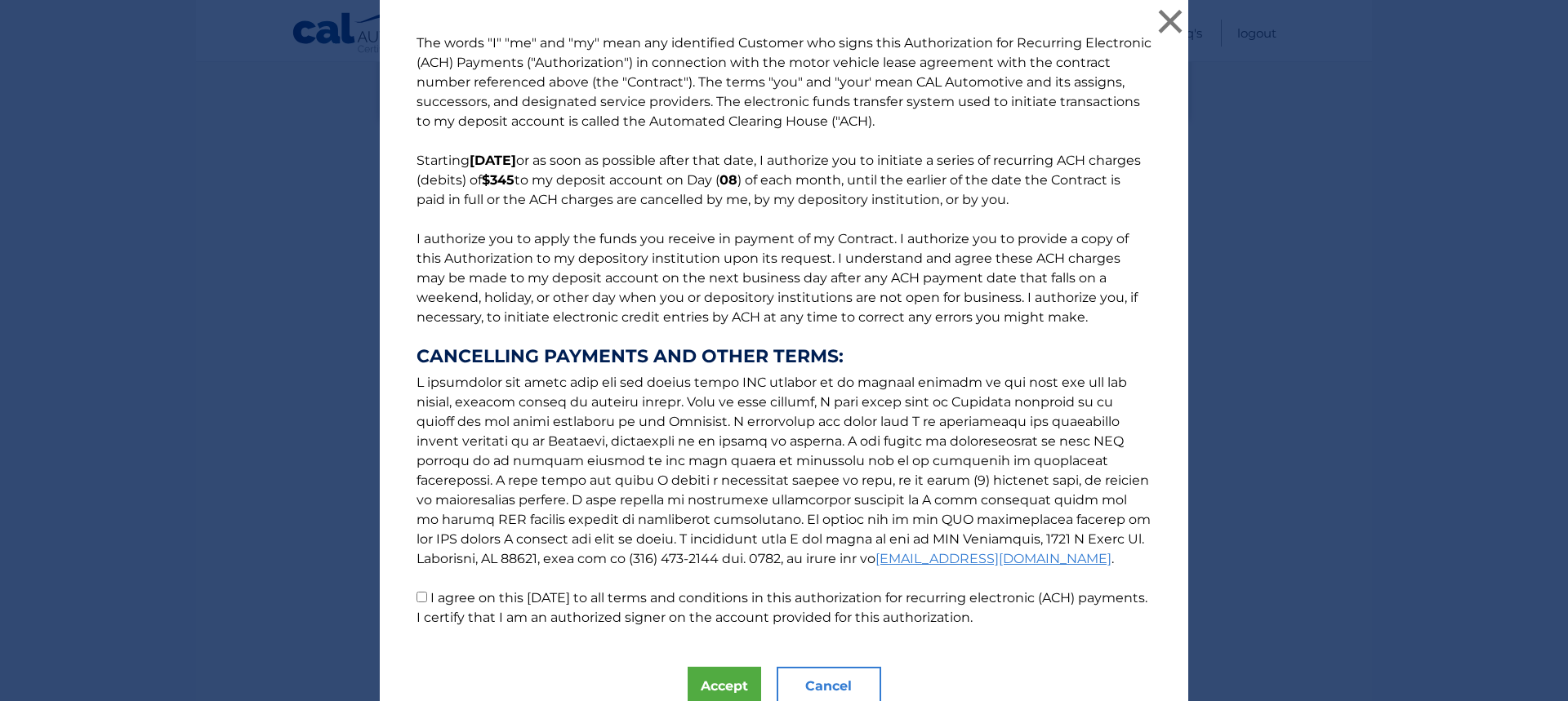
click at [417, 599] on input "I agree on this [DATE] to all terms and conditions in this authorization for re…" at bounding box center [421, 596] width 10 height 10
checkbox input "true"
click at [687, 684] on button "Accept" at bounding box center [724, 687] width 74 height 40
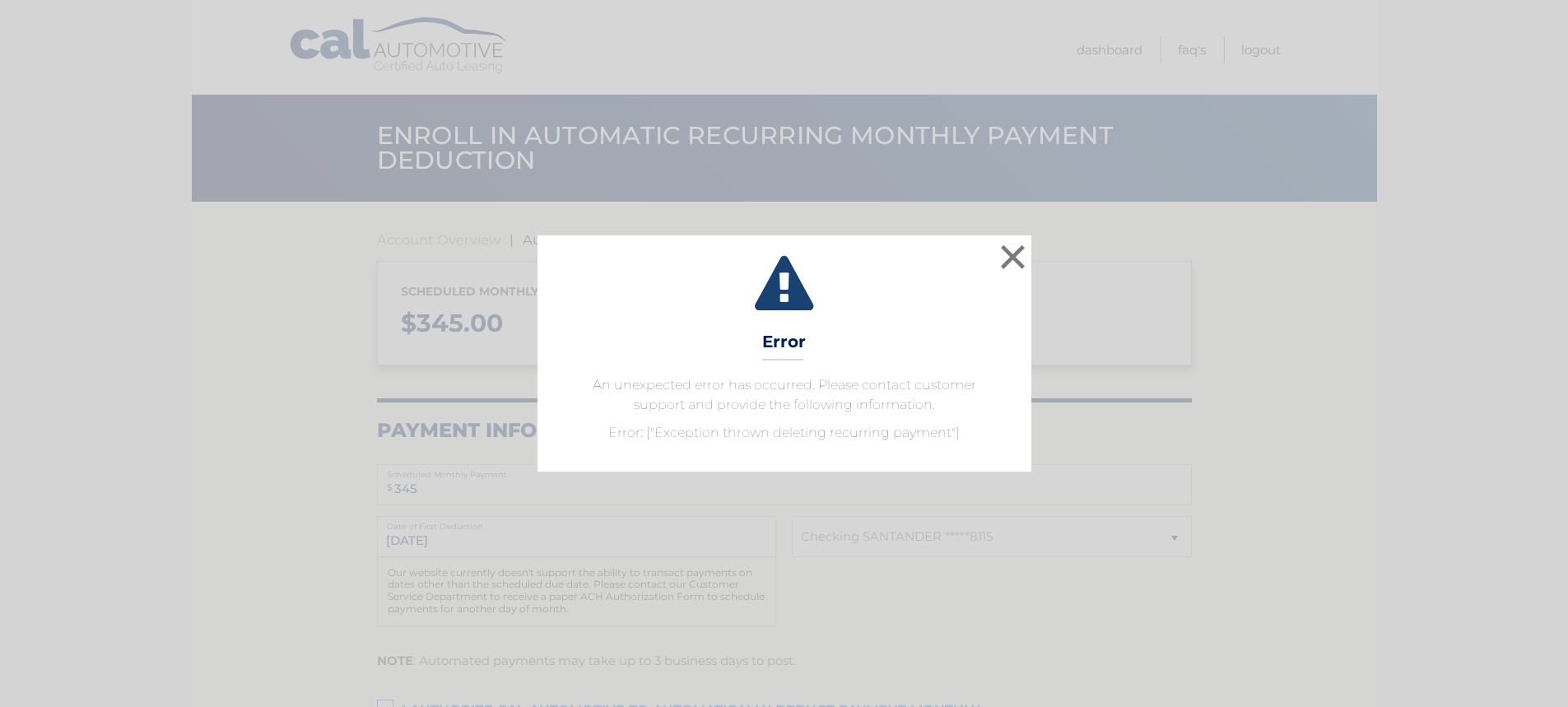
select select "NWQ3MDc5M2UtYWI3Zi00NDE2LWEzMWYtYzRlNjViNDhlYTUw"
click at [1016, 251] on button "×" at bounding box center [1019, 257] width 33 height 33
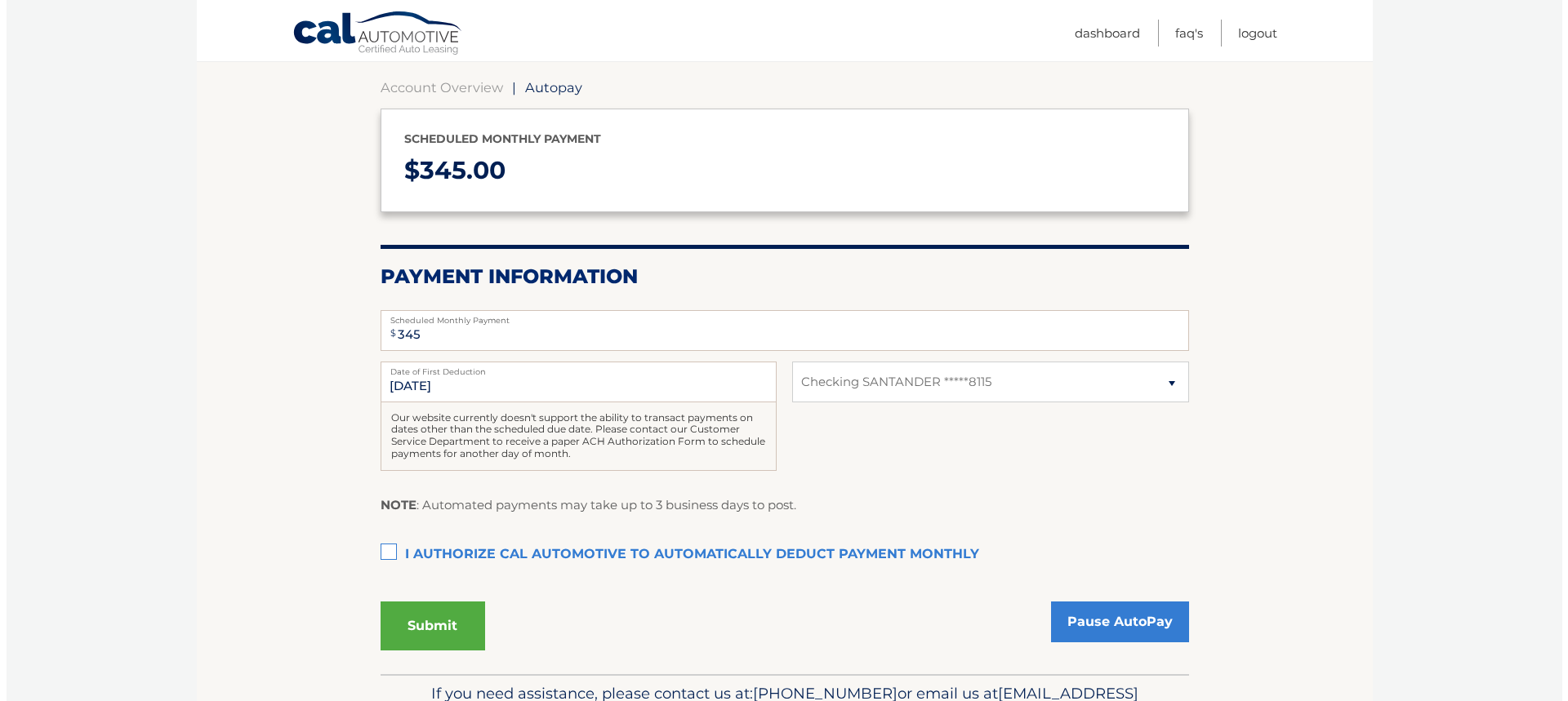
scroll to position [165, 0]
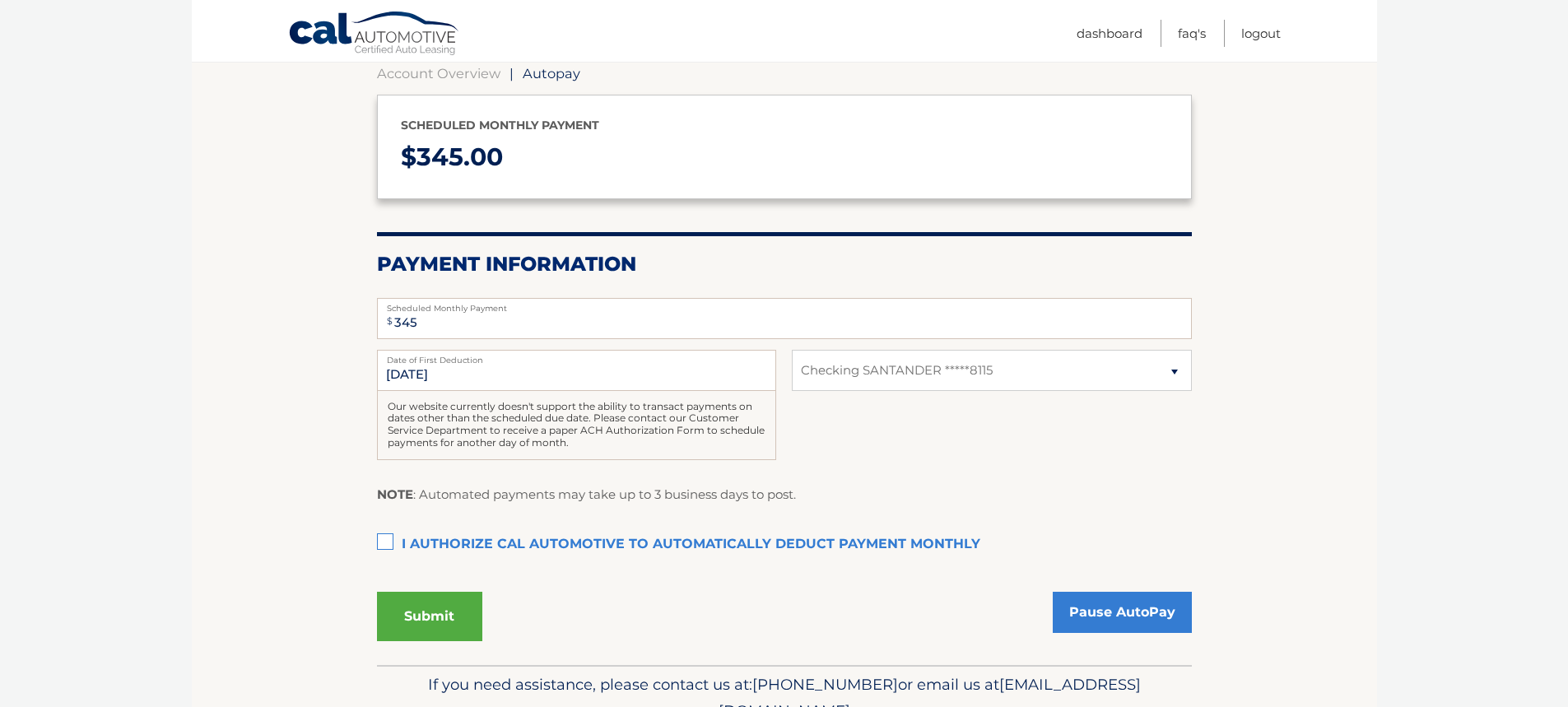
click at [386, 544] on label "I authorize cal automotive to automatically deduct payment monthly This checkbo…" at bounding box center [784, 545] width 814 height 33
click at [0, 0] on input "I authorize cal automotive to automatically deduct payment monthly This checkbo…" at bounding box center [0, 0] width 0 height 0
click at [451, 618] on button "Submit" at bounding box center [430, 617] width 105 height 49
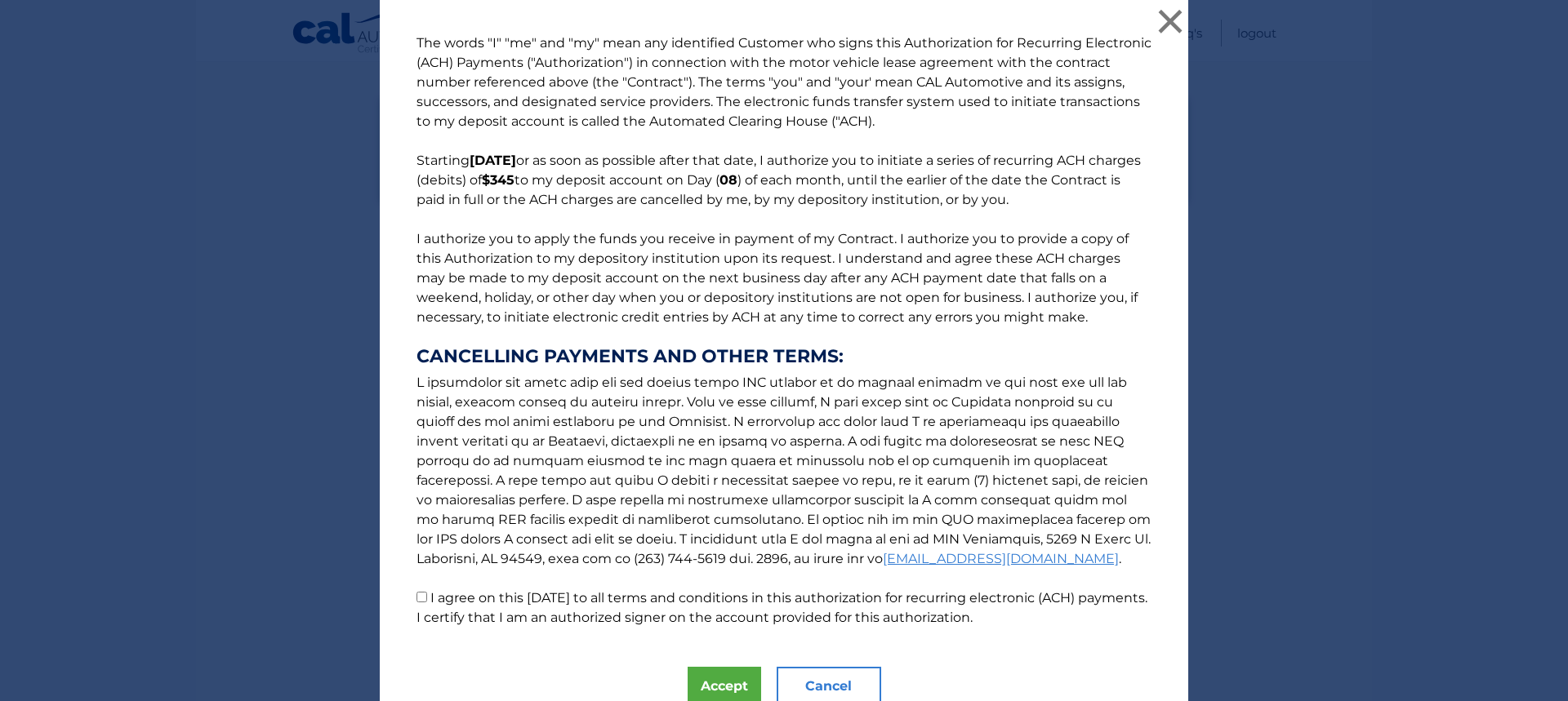
click at [418, 597] on input "I agree on this [DATE] to all terms and conditions in this authorization for re…" at bounding box center [421, 596] width 10 height 10
checkbox input "true"
click at [718, 682] on button "Accept" at bounding box center [724, 687] width 74 height 40
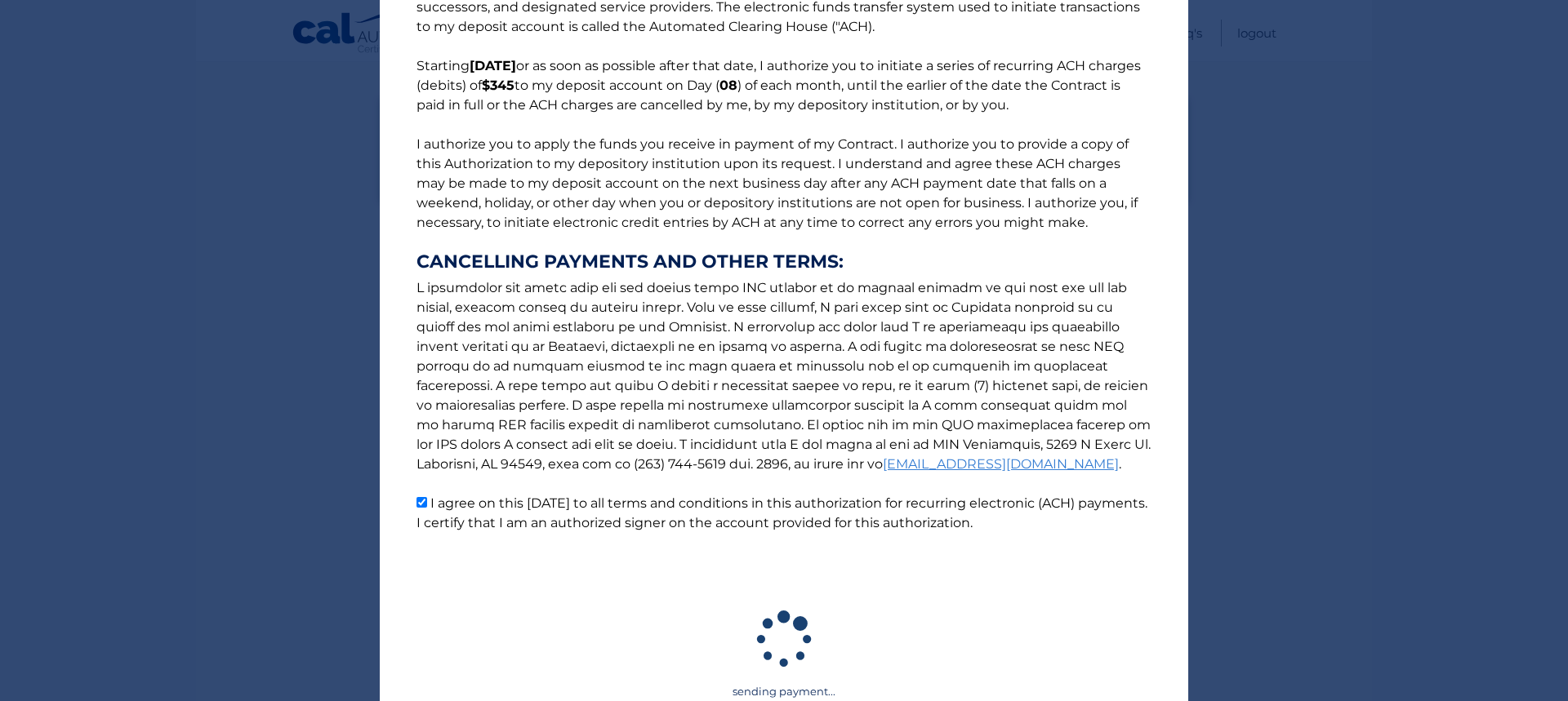
scroll to position [245, 0]
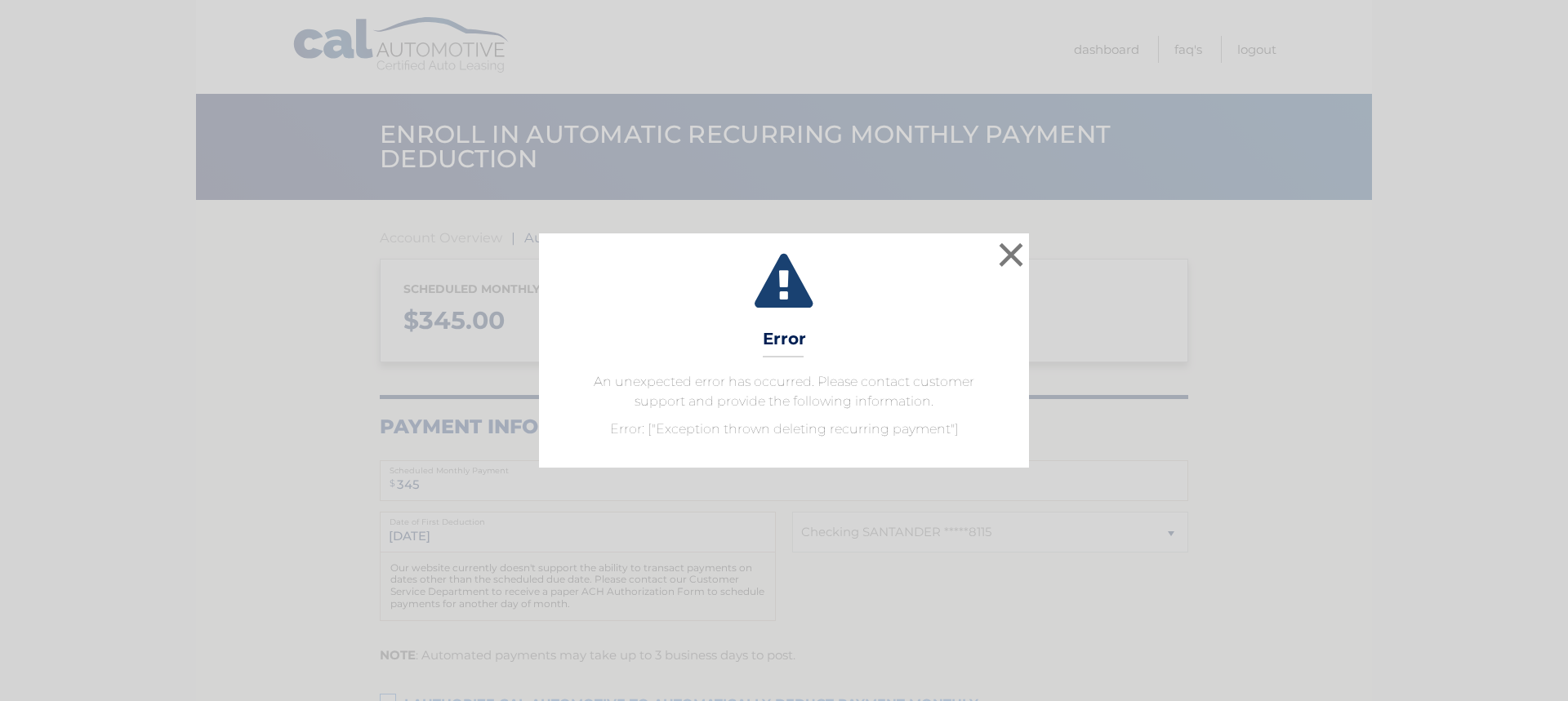
select select "NWQ3MDc5M2UtYWI3Zi00NDE2LWEzMWYtYzRlNjViNDhlYTUw"
click at [1010, 253] on button "×" at bounding box center [1011, 254] width 33 height 33
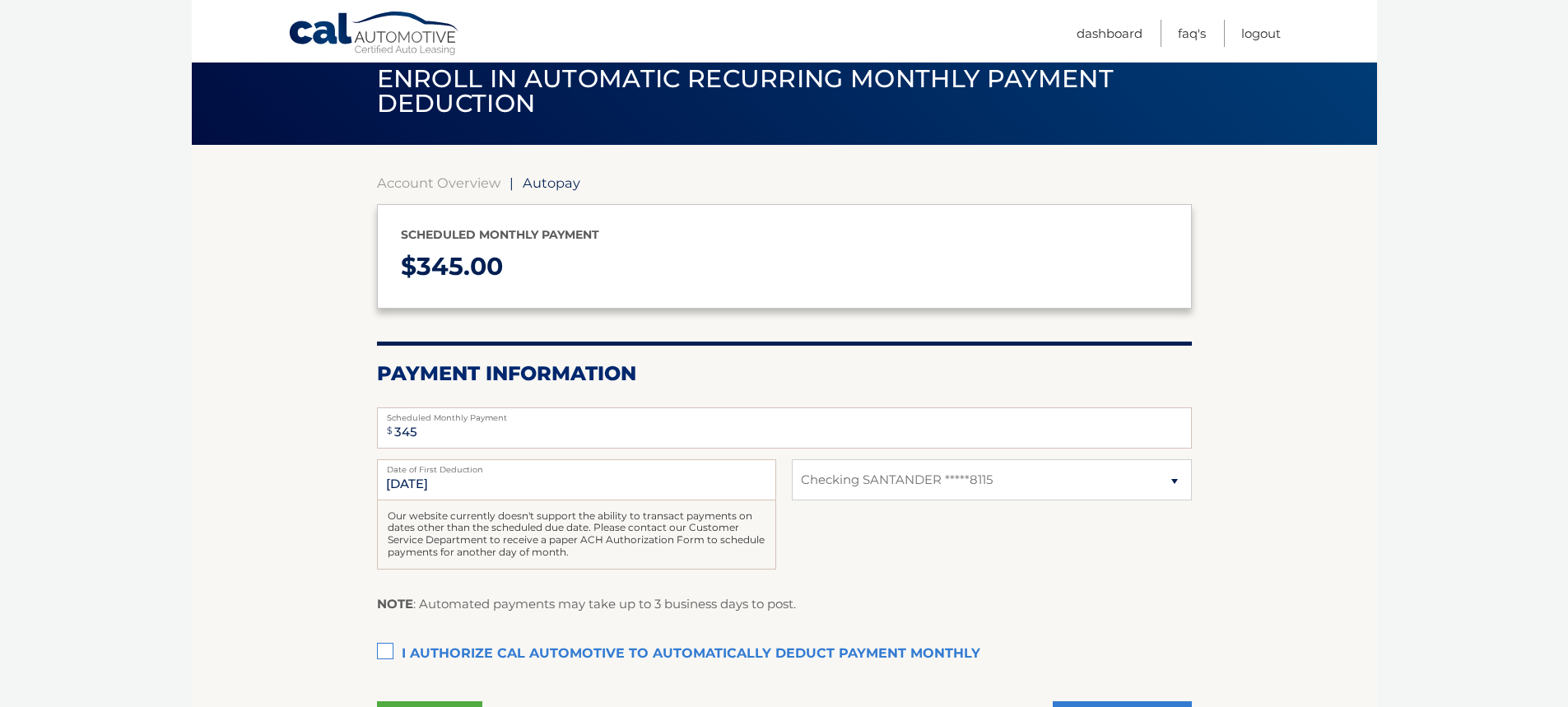
scroll to position [83, 0]
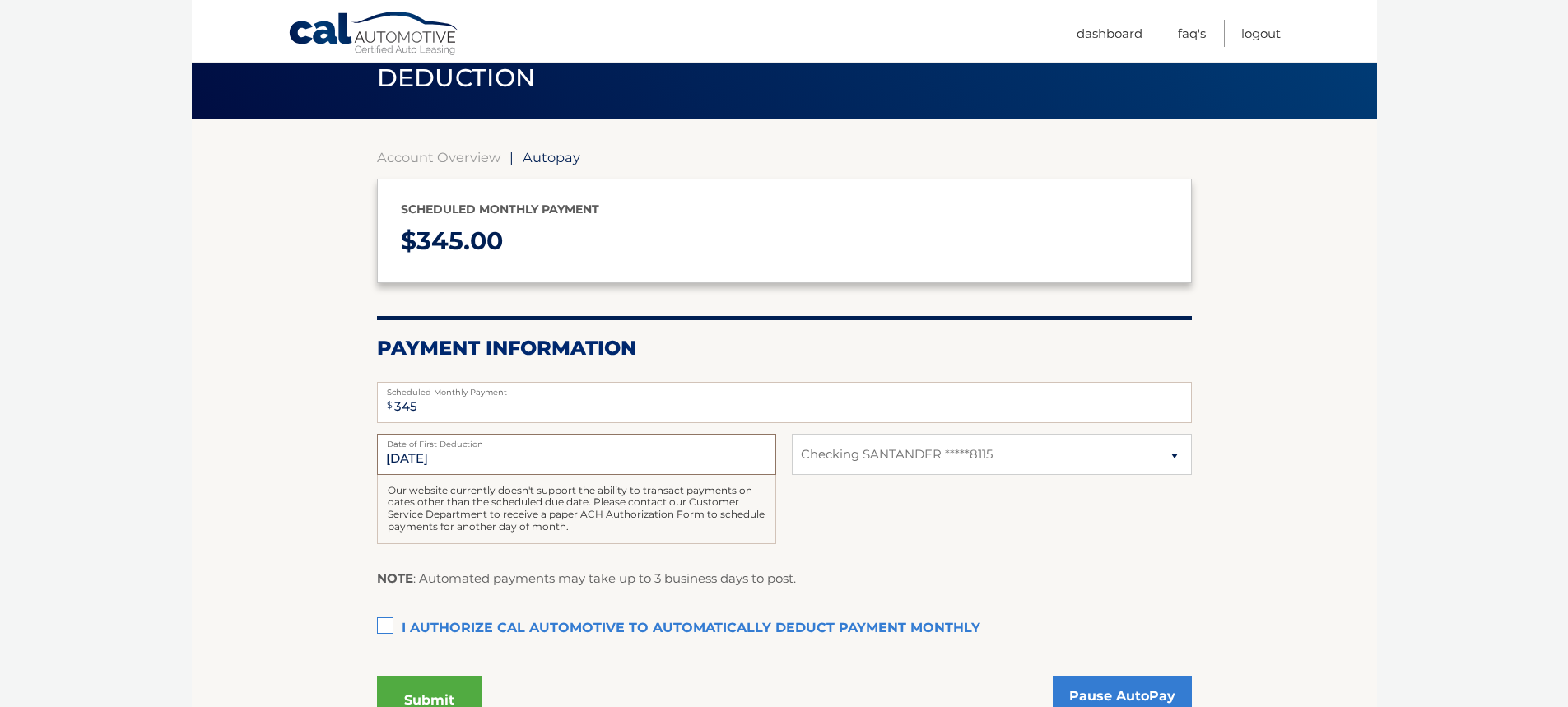
click at [450, 458] on input "[DATE]" at bounding box center [577, 453] width 399 height 41
click at [443, 458] on input "[DATE]" at bounding box center [577, 453] width 399 height 41
click at [455, 458] on input "[DATE]" at bounding box center [577, 453] width 399 height 41
click at [458, 459] on input "[DATE]" at bounding box center [577, 453] width 399 height 41
click at [420, 454] on input "[DATE]" at bounding box center [577, 453] width 399 height 41
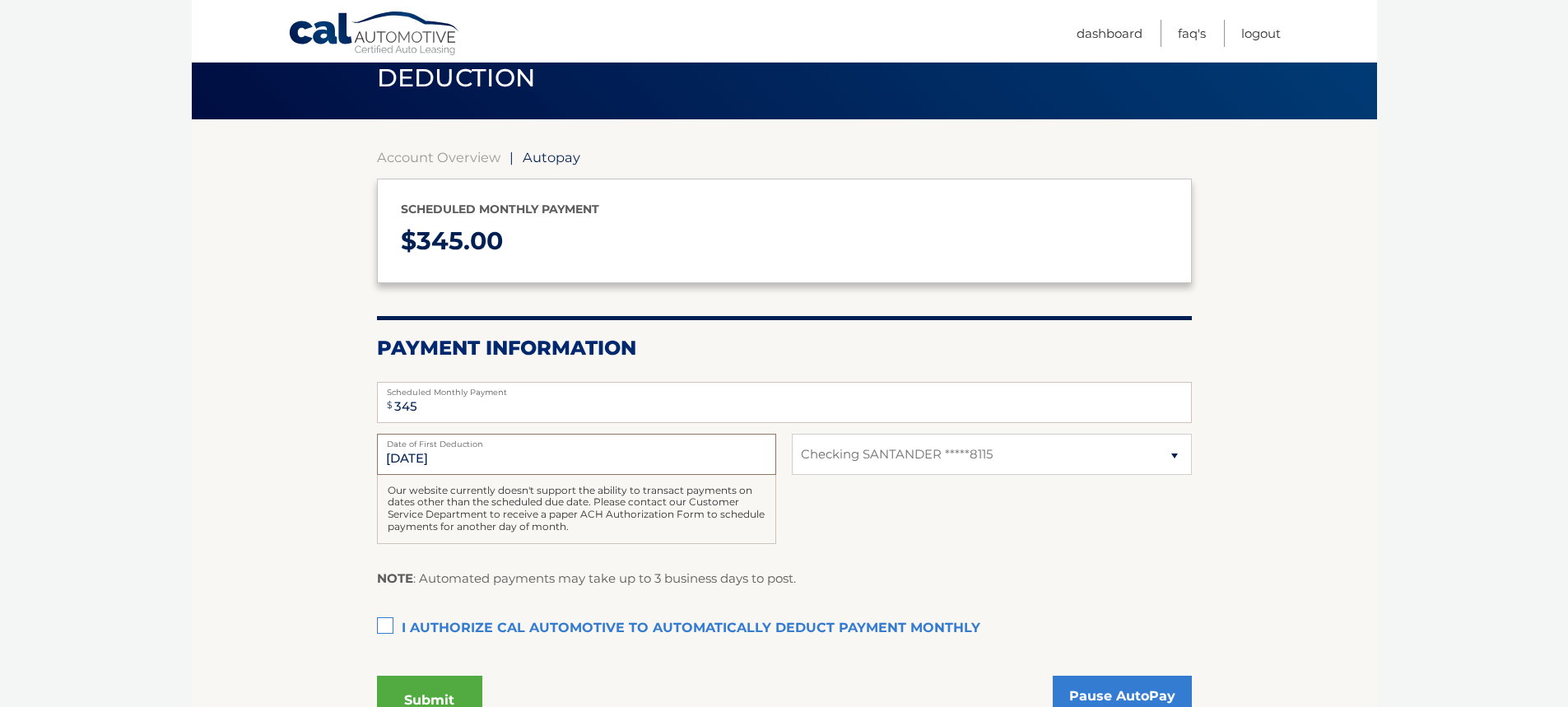
click at [420, 455] on input "[DATE]" at bounding box center [577, 453] width 399 height 41
click at [420, 457] on input "[DATE]" at bounding box center [577, 453] width 399 height 41
click at [456, 454] on input "[DATE]" at bounding box center [577, 453] width 399 height 41
click at [449, 457] on input "10/8/2025" at bounding box center [577, 453] width 399 height 41
click at [449, 458] on input "10/8/2025" at bounding box center [577, 453] width 399 height 41
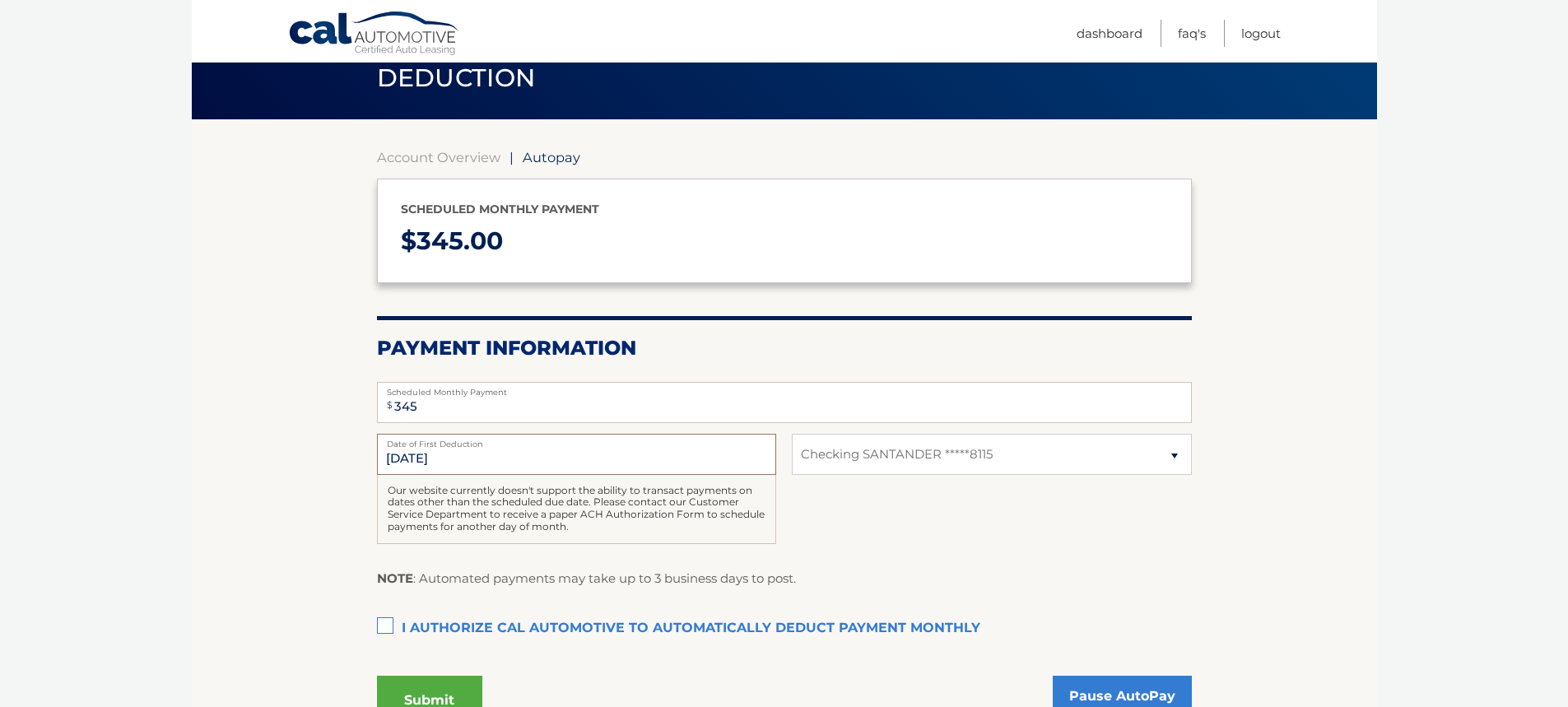
drag, startPoint x: 450, startPoint y: 459, endPoint x: 483, endPoint y: 455, distance: 33.2
click at [451, 459] on input "10/8/2025" at bounding box center [577, 453] width 399 height 41
click at [483, 455] on input "10/8/2025" at bounding box center [577, 453] width 399 height 41
click at [484, 452] on input "10/8/2025" at bounding box center [577, 453] width 399 height 41
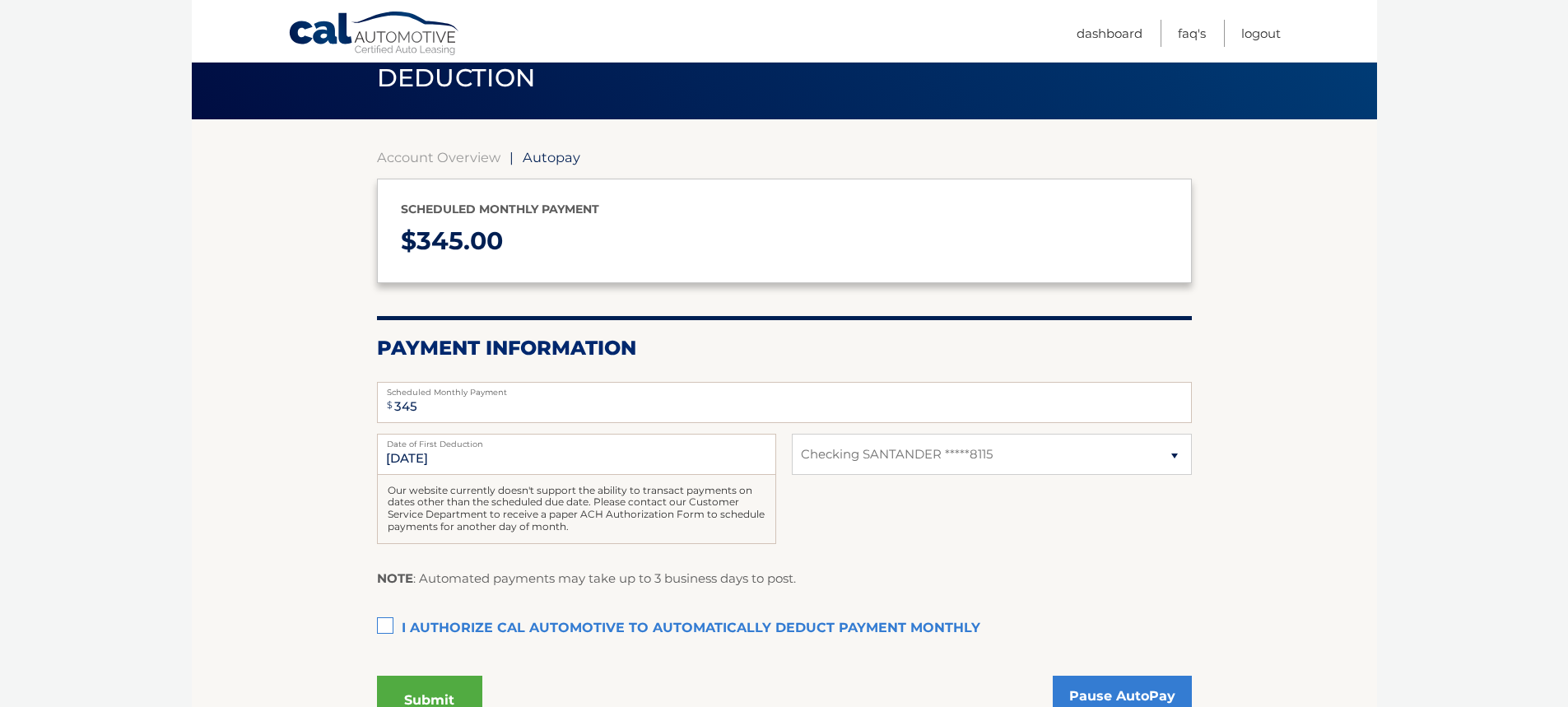
click at [1178, 509] on div "10/8/2025 Date of First Deduction Our website currently doesn't support the abi…" at bounding box center [784, 497] width 814 height 128
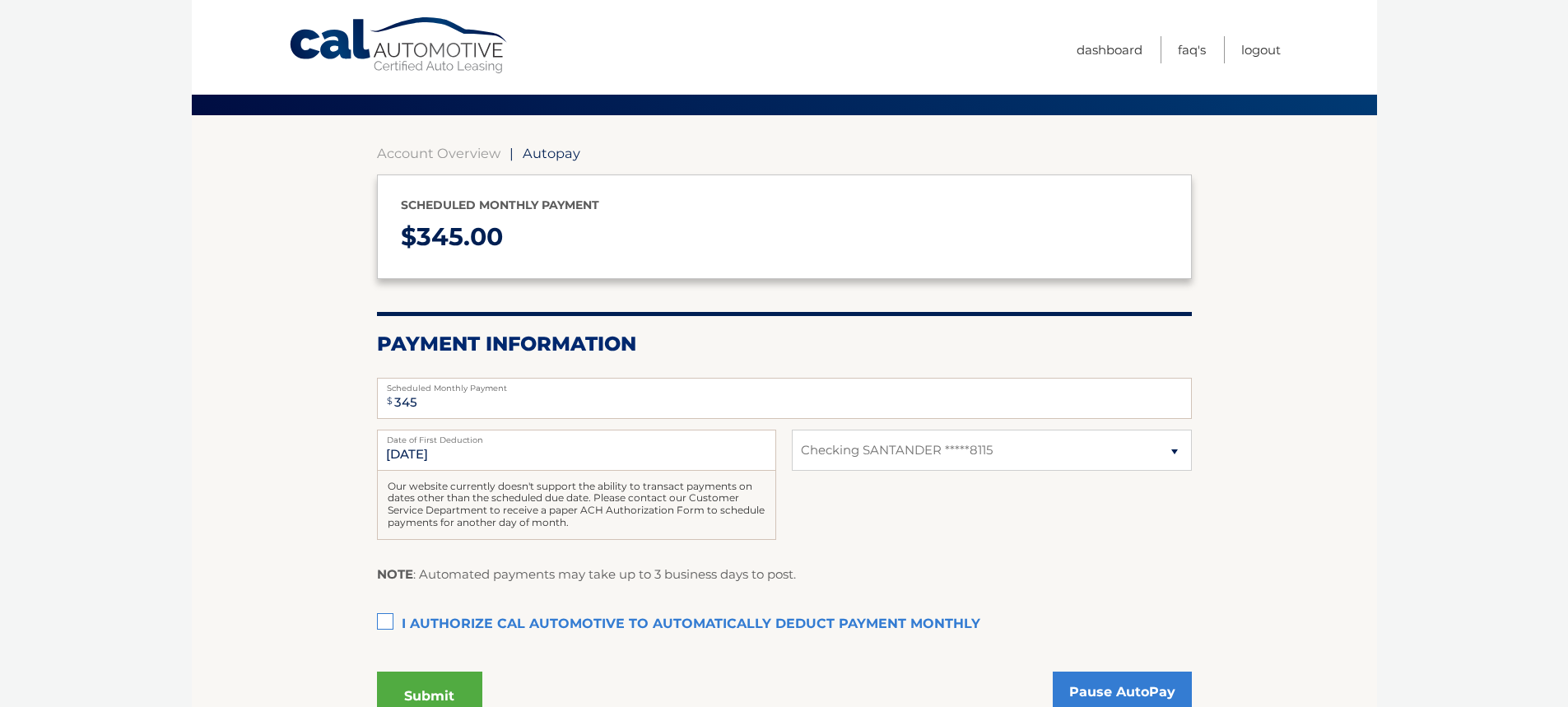
scroll to position [0, 0]
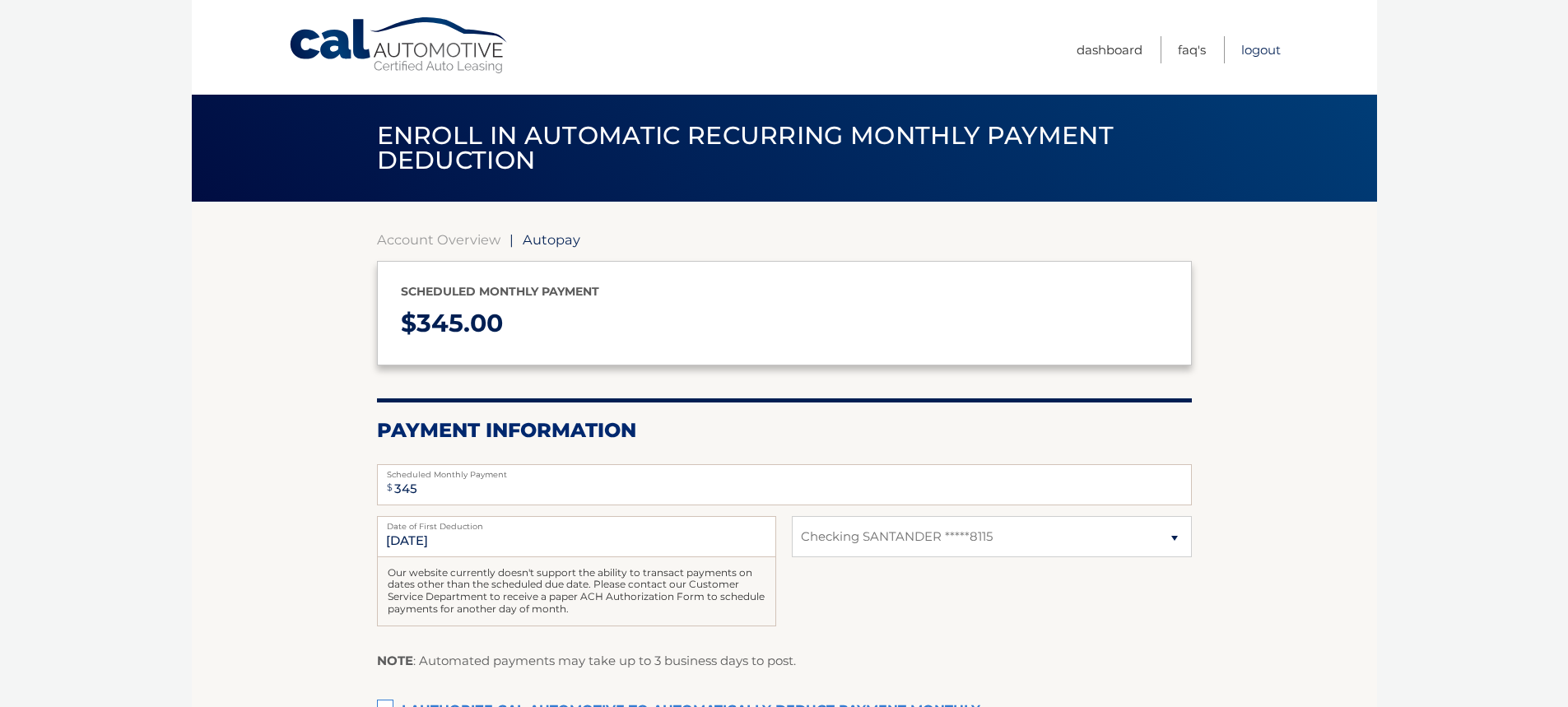
click at [1263, 49] on link "Logout" at bounding box center [1261, 49] width 40 height 28
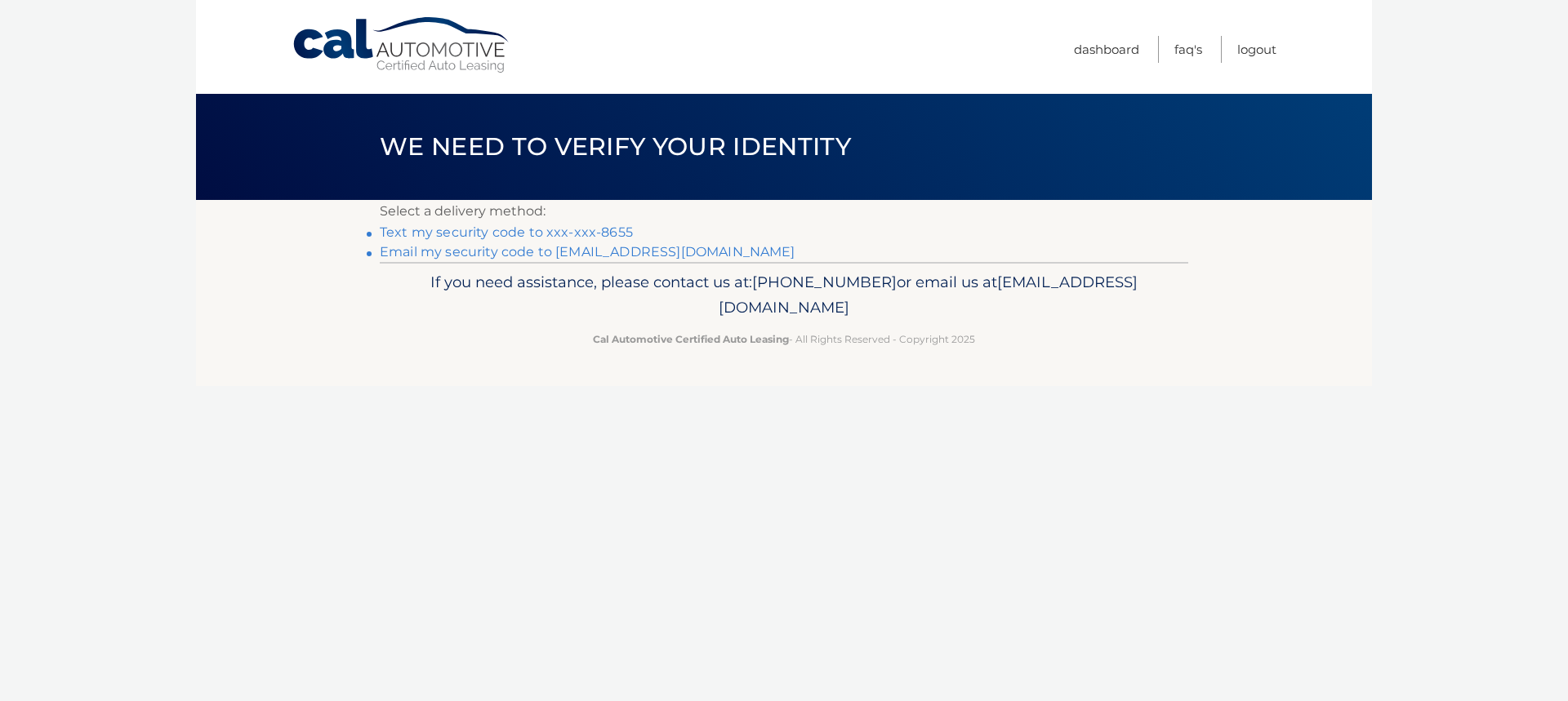
click at [487, 231] on link "Text my security code to xxx-xxx-8655" at bounding box center [506, 232] width 253 height 15
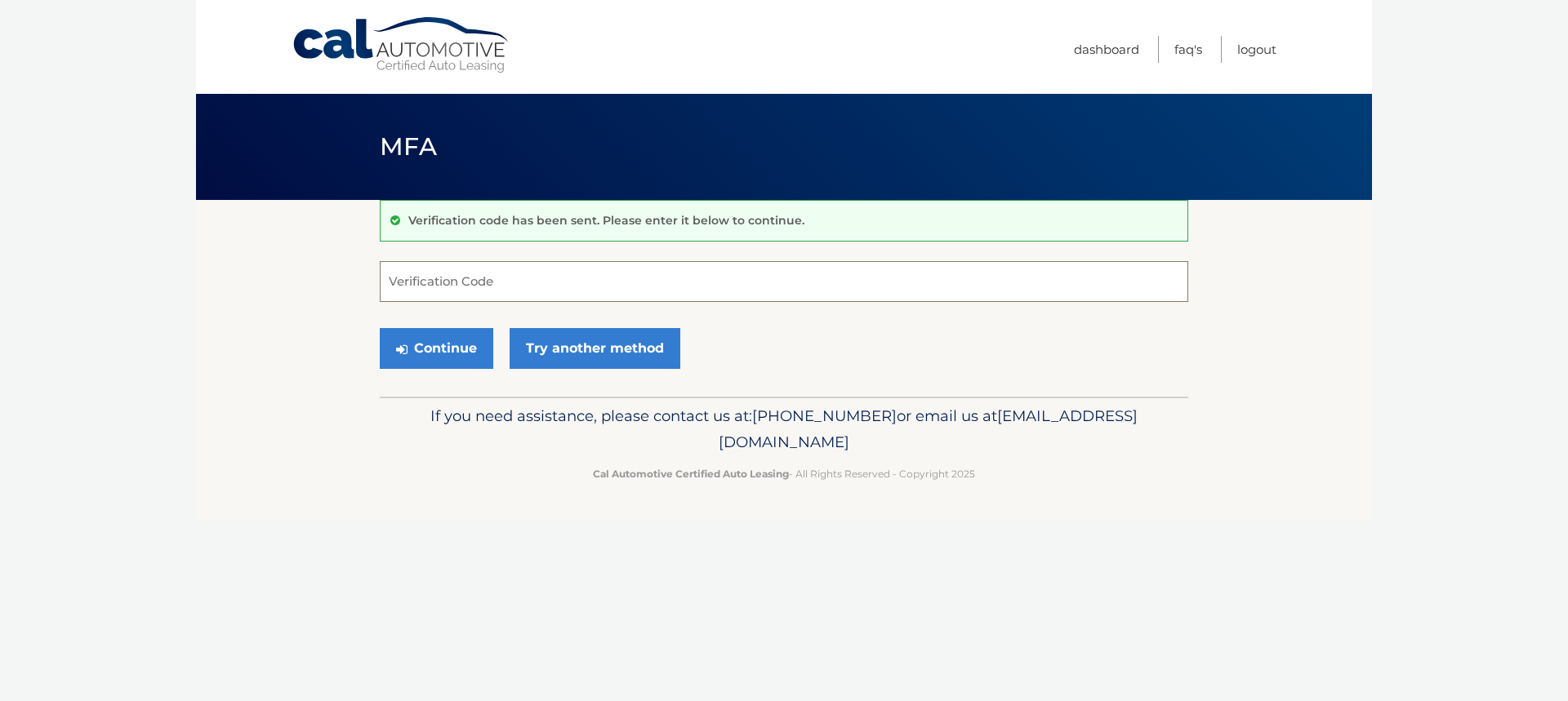
click at [448, 286] on input "Verification Code" at bounding box center [784, 281] width 808 height 41
type input "398361"
click at [460, 351] on button "Continue" at bounding box center [437, 348] width 113 height 41
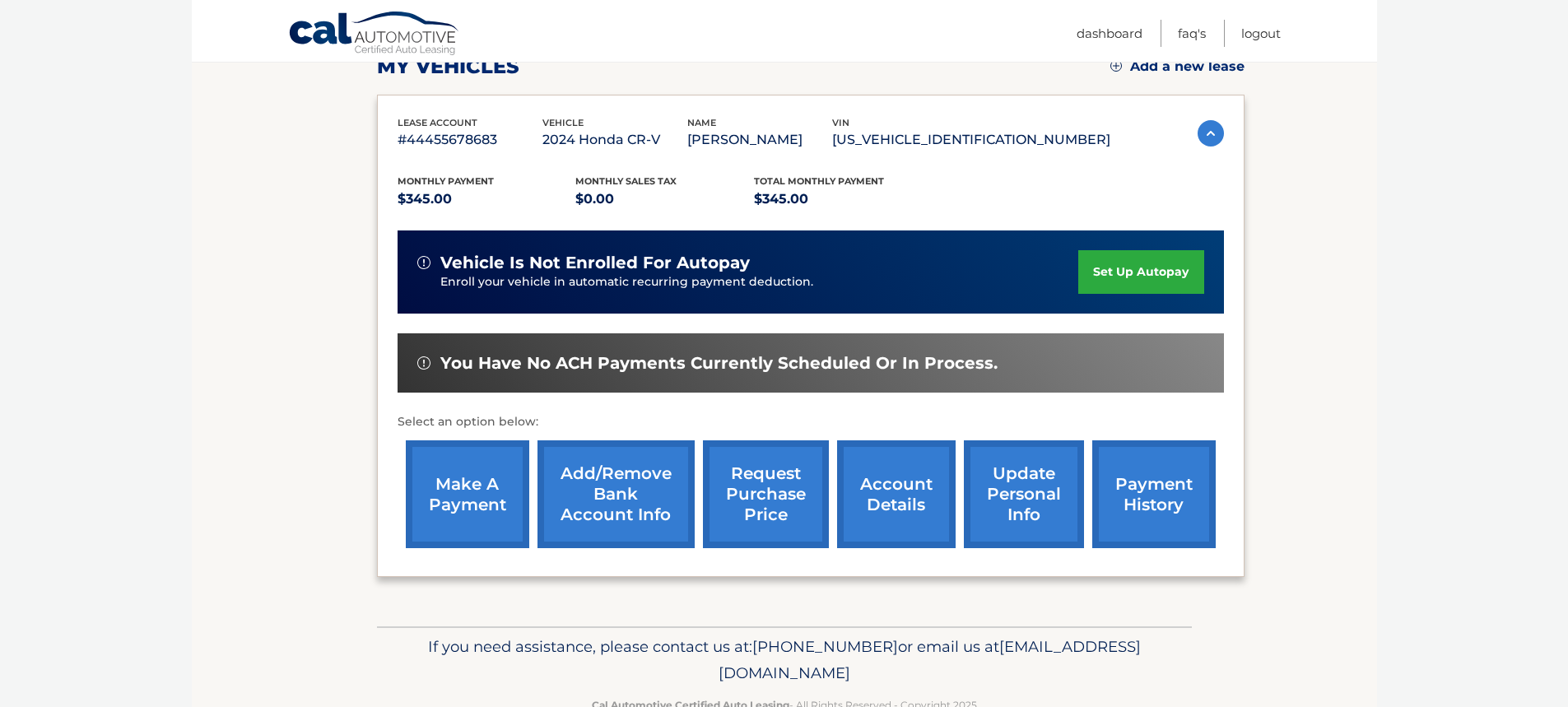
scroll to position [247, 0]
click at [618, 494] on link "Add/Remove bank account info" at bounding box center [616, 492] width 157 height 107
click at [485, 497] on link "make a payment" at bounding box center [468, 492] width 124 height 107
click at [1127, 266] on link "set up autopay" at bounding box center [1141, 271] width 125 height 44
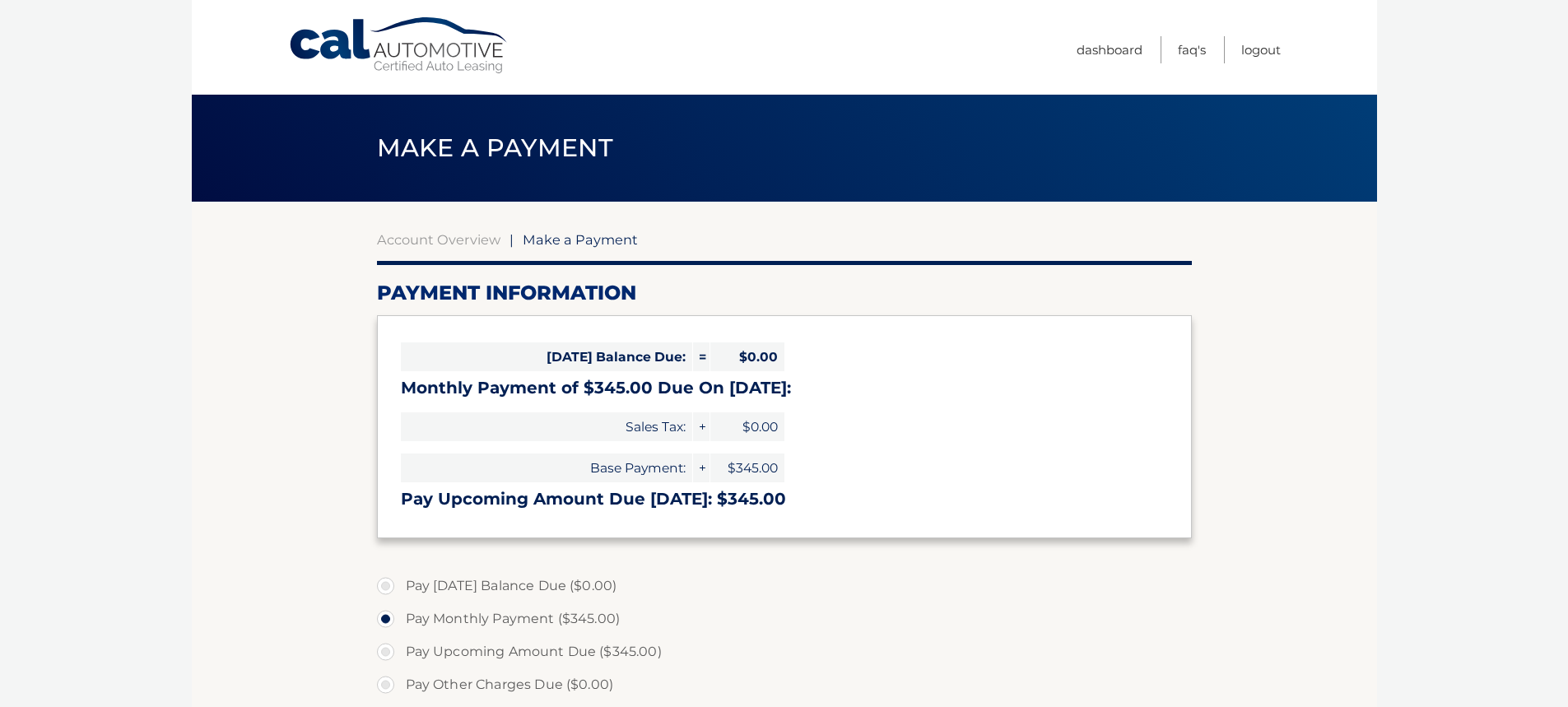
select select "NWQ3MDc5M2UtYWI3Zi00NDE2LWEzMWYtYzRlNjViNDhlYTUw"
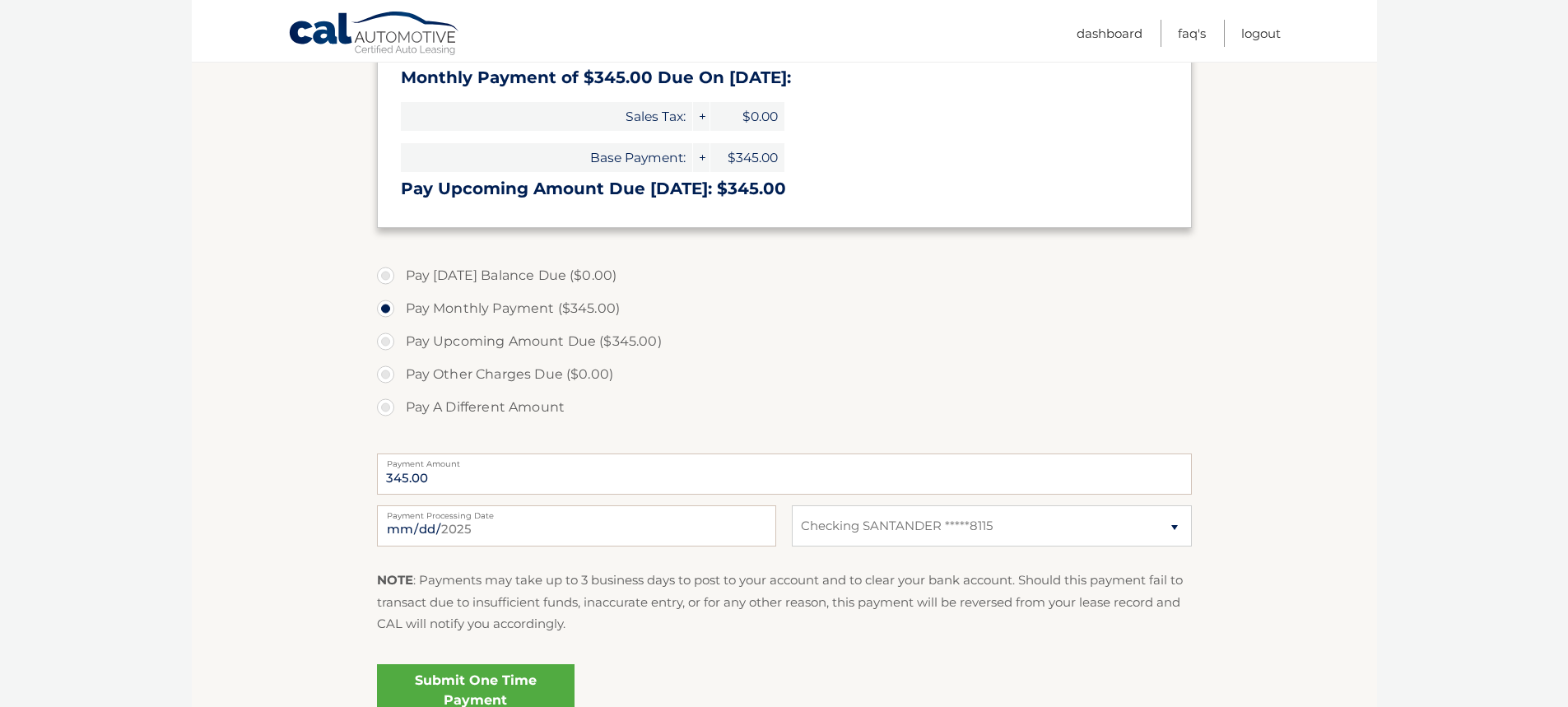
scroll to position [329, 0]
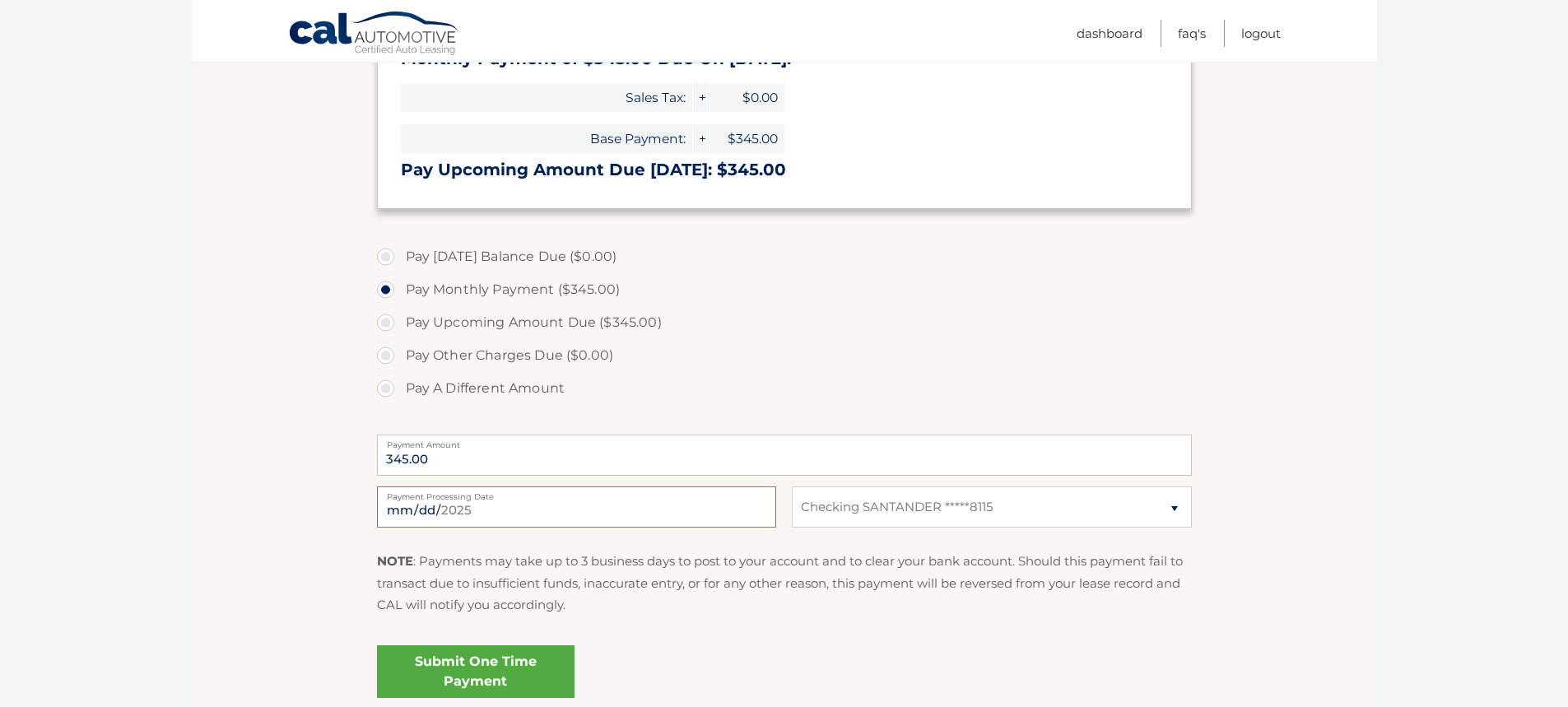
click at [481, 506] on input "2025-09-25" at bounding box center [577, 506] width 399 height 41
type input "2025-10-08"
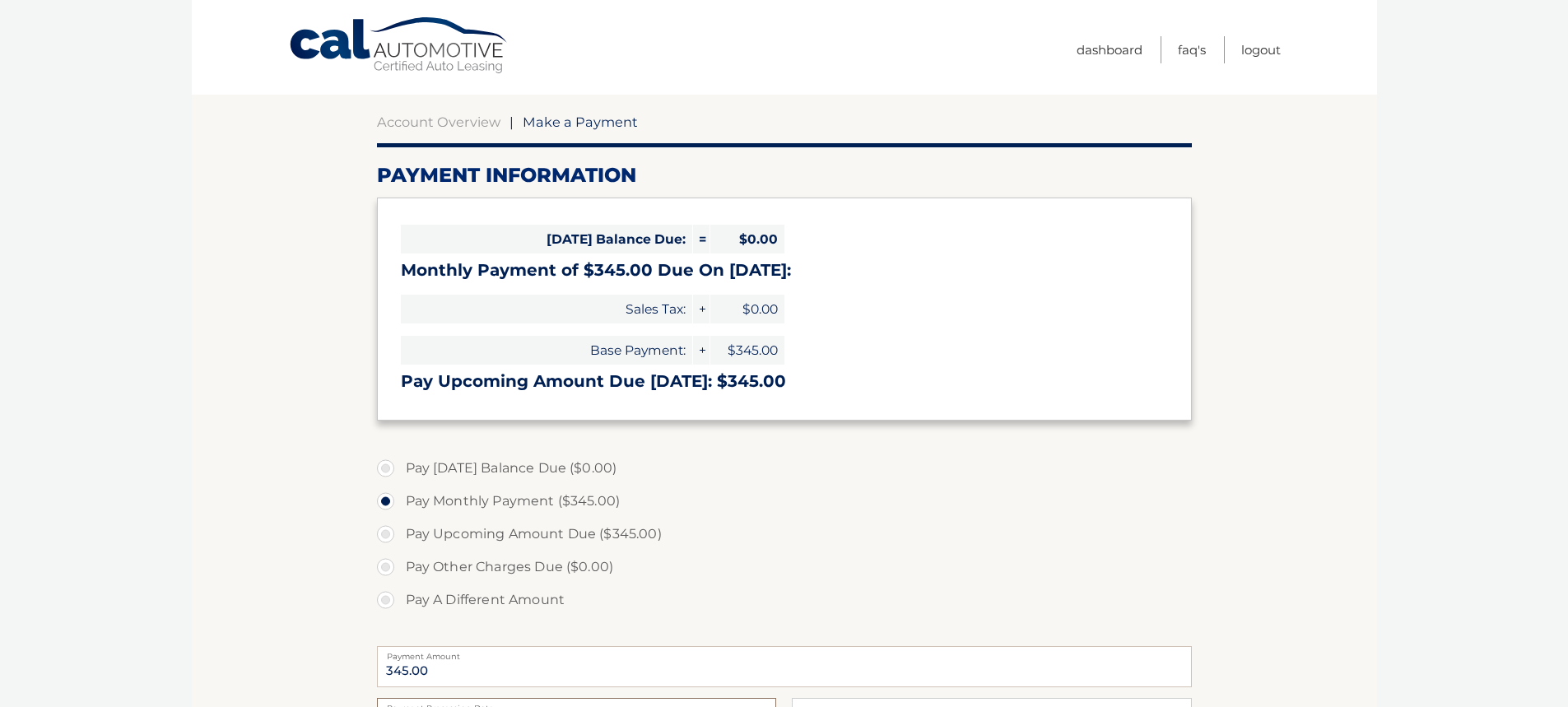
scroll to position [0, 0]
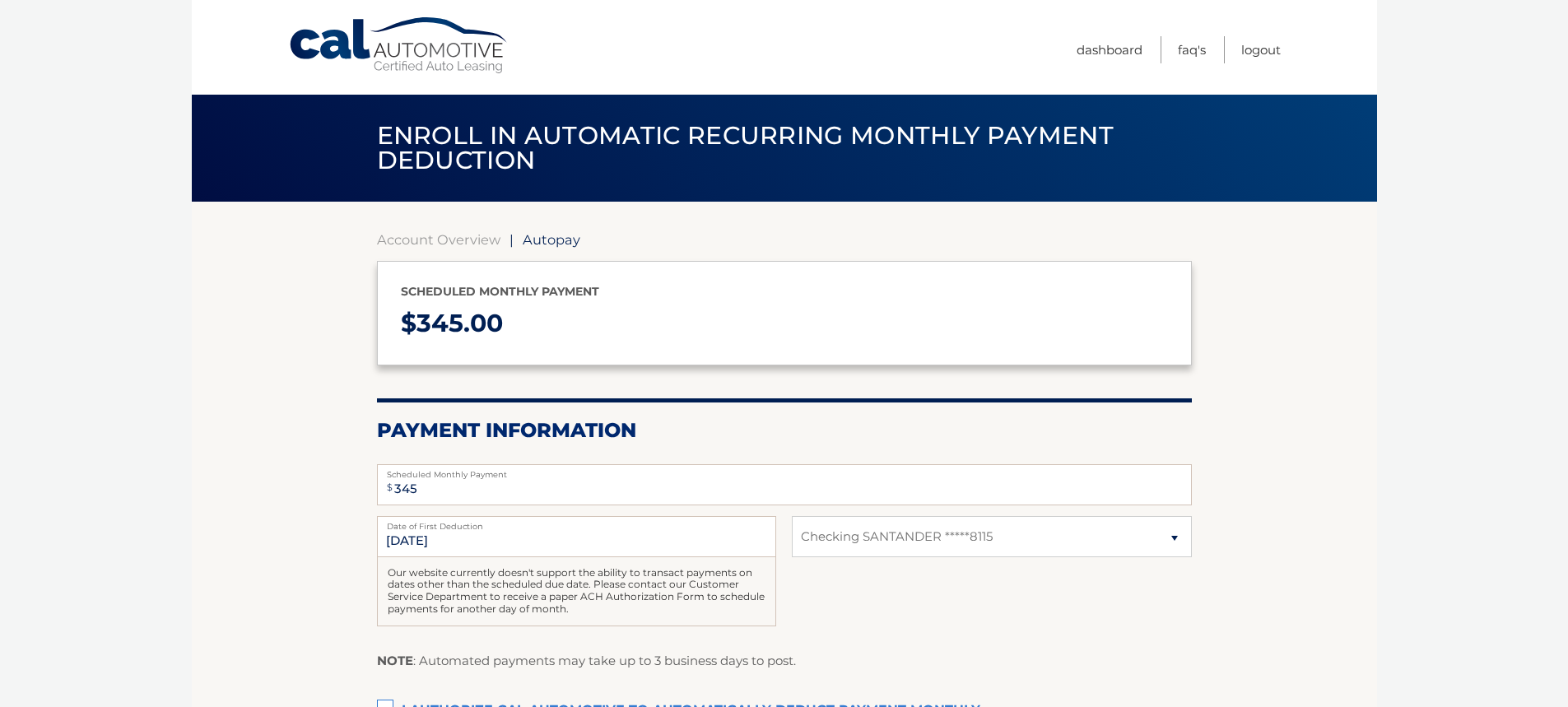
select select "NWQ3MDc5M2UtYWI3Zi00NDE2LWEzMWYtYzRlNjViNDhlYTUw"
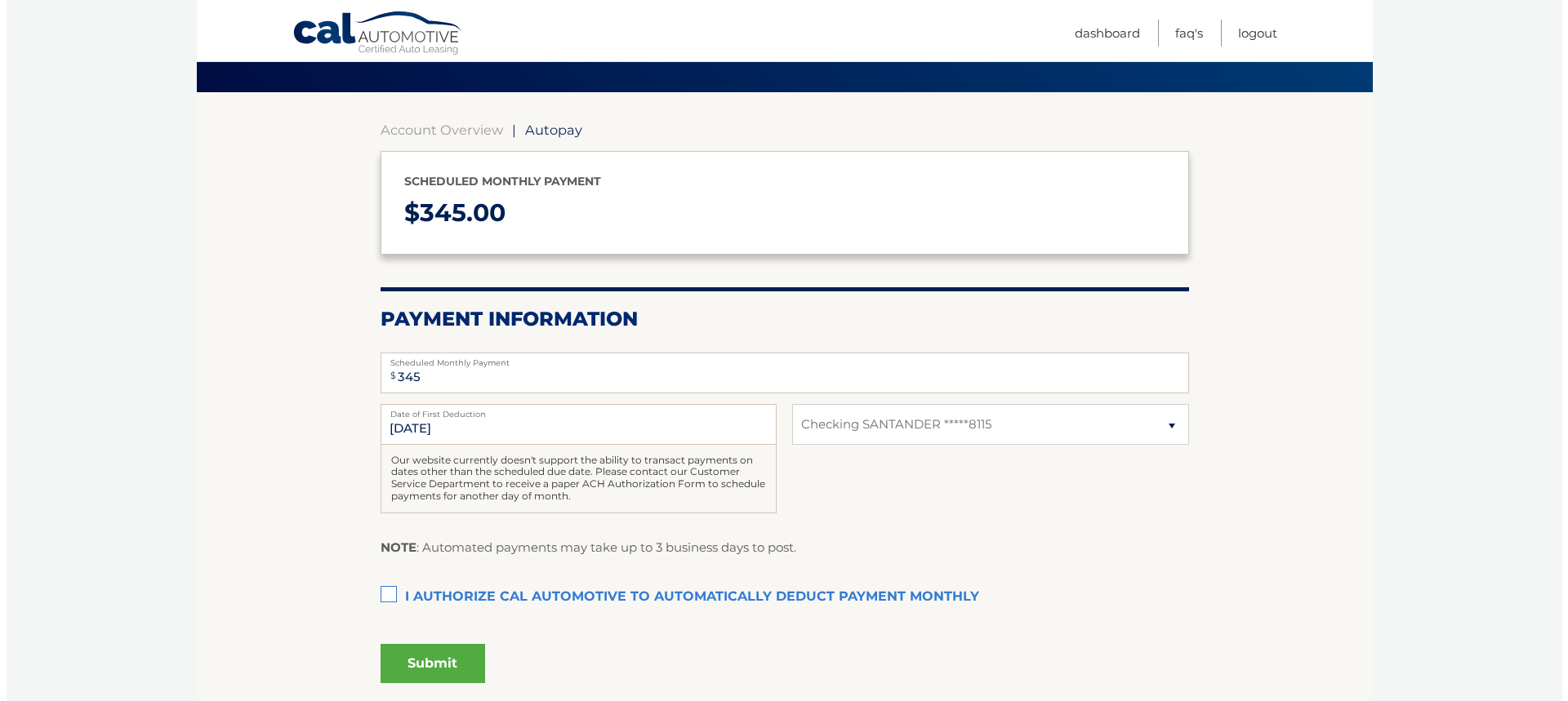
scroll to position [163, 0]
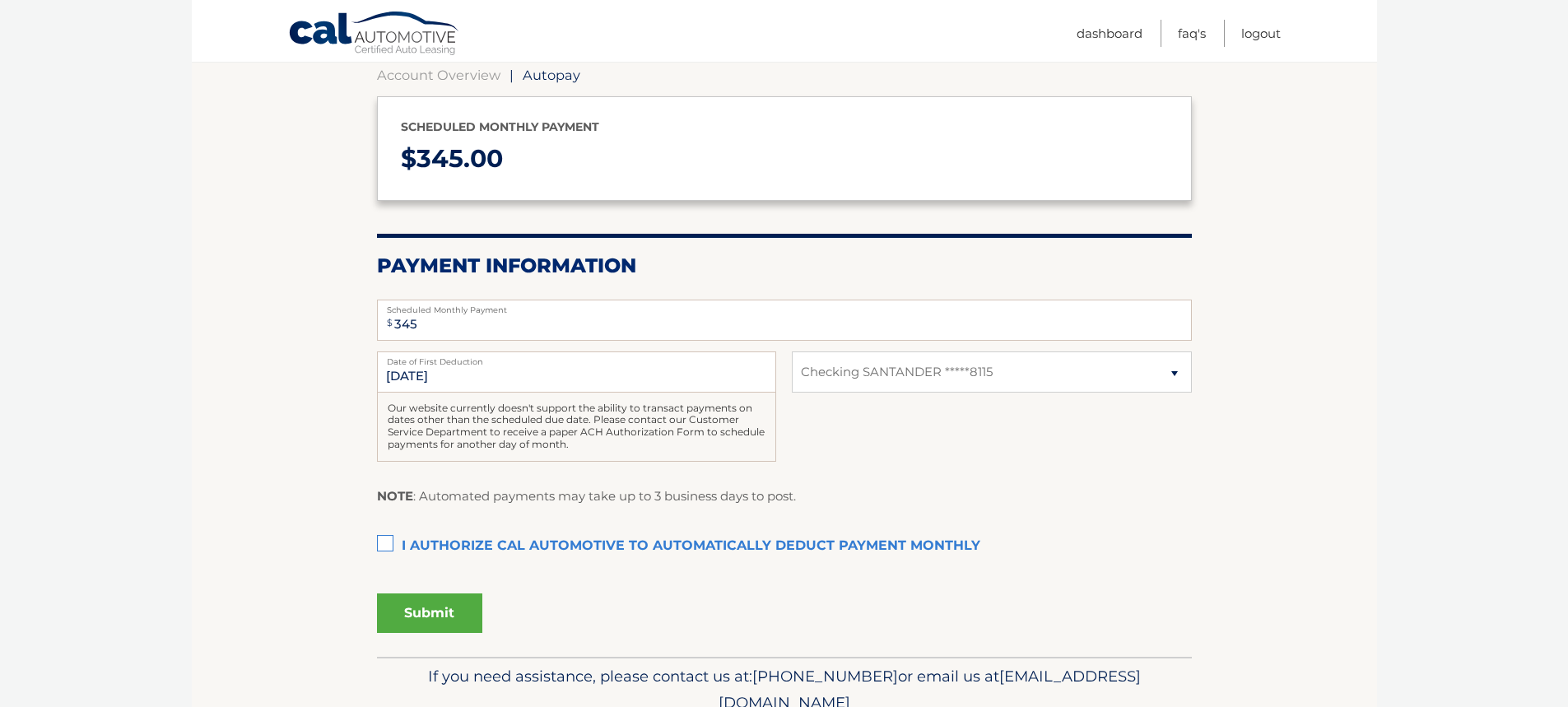
click at [379, 545] on label "I authorize cal automotive to automatically deduct payment monthly This checkbo…" at bounding box center [784, 546] width 814 height 33
click at [0, 0] on input "I authorize cal automotive to automatically deduct payment monthly This checkbo…" at bounding box center [0, 0] width 0 height 0
click at [410, 608] on button "Submit" at bounding box center [430, 613] width 105 height 40
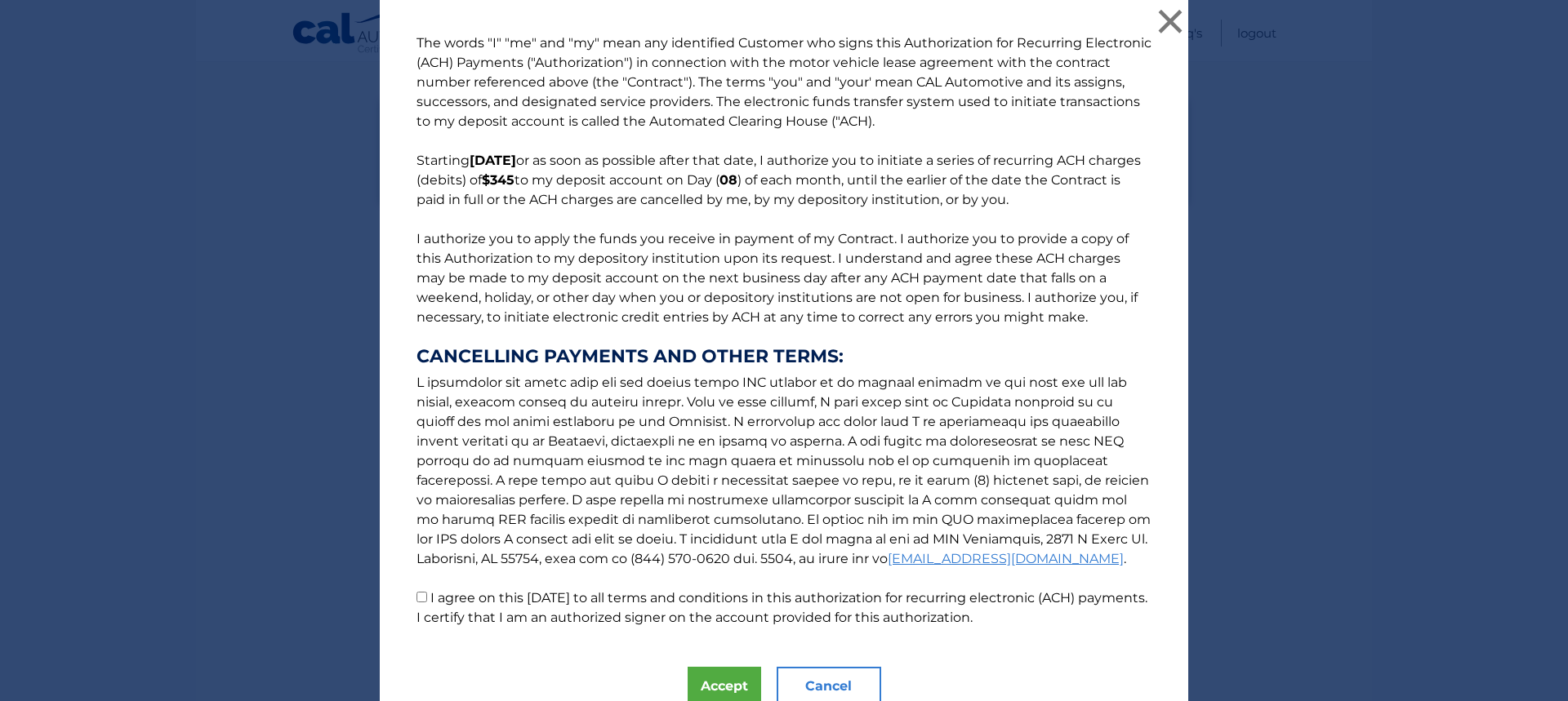
click at [420, 598] on input "I agree on this 09/25/2025 to all terms and conditions in this authorization fo…" at bounding box center [421, 596] width 10 height 10
checkbox input "true"
click at [707, 673] on button "Accept" at bounding box center [724, 687] width 74 height 40
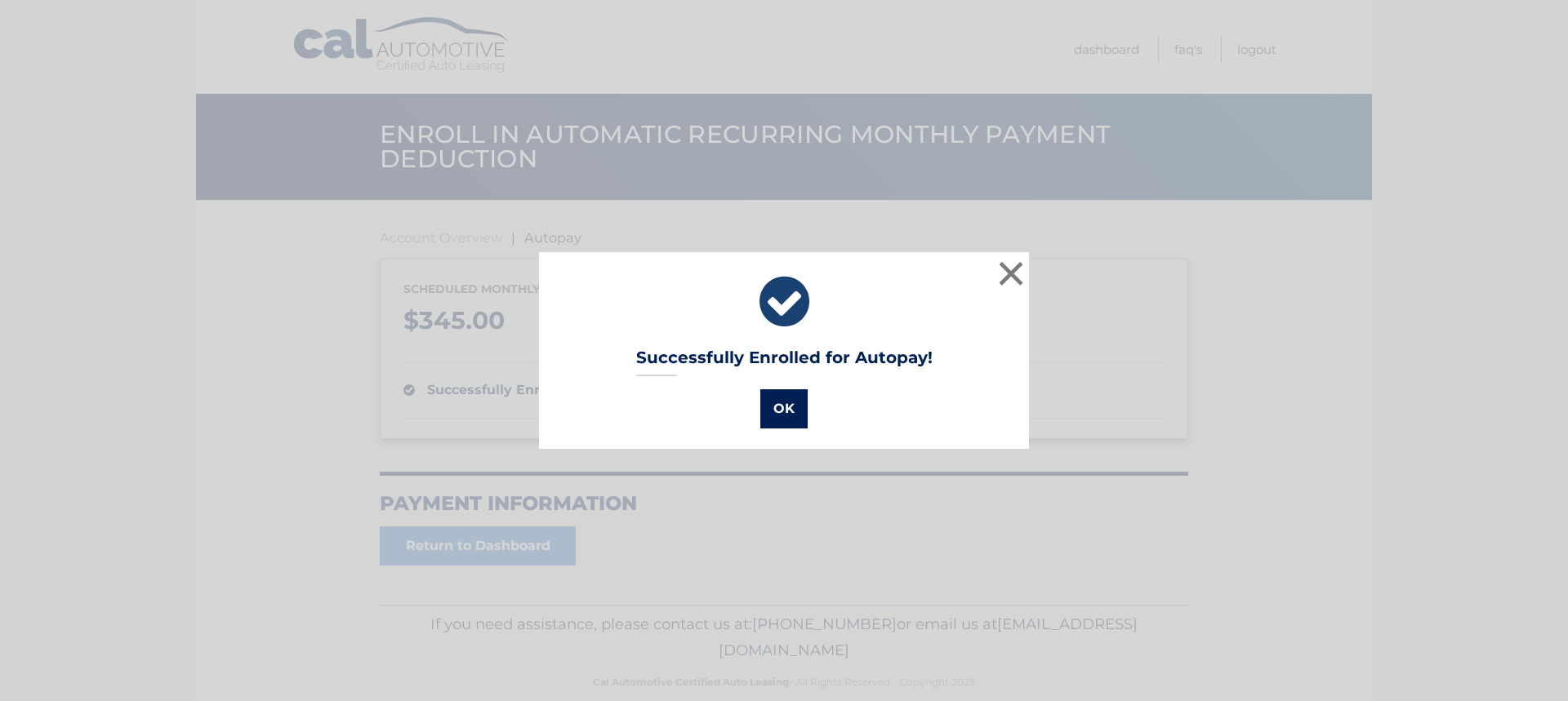
click at [768, 412] on button "OK" at bounding box center [784, 409] width 47 height 40
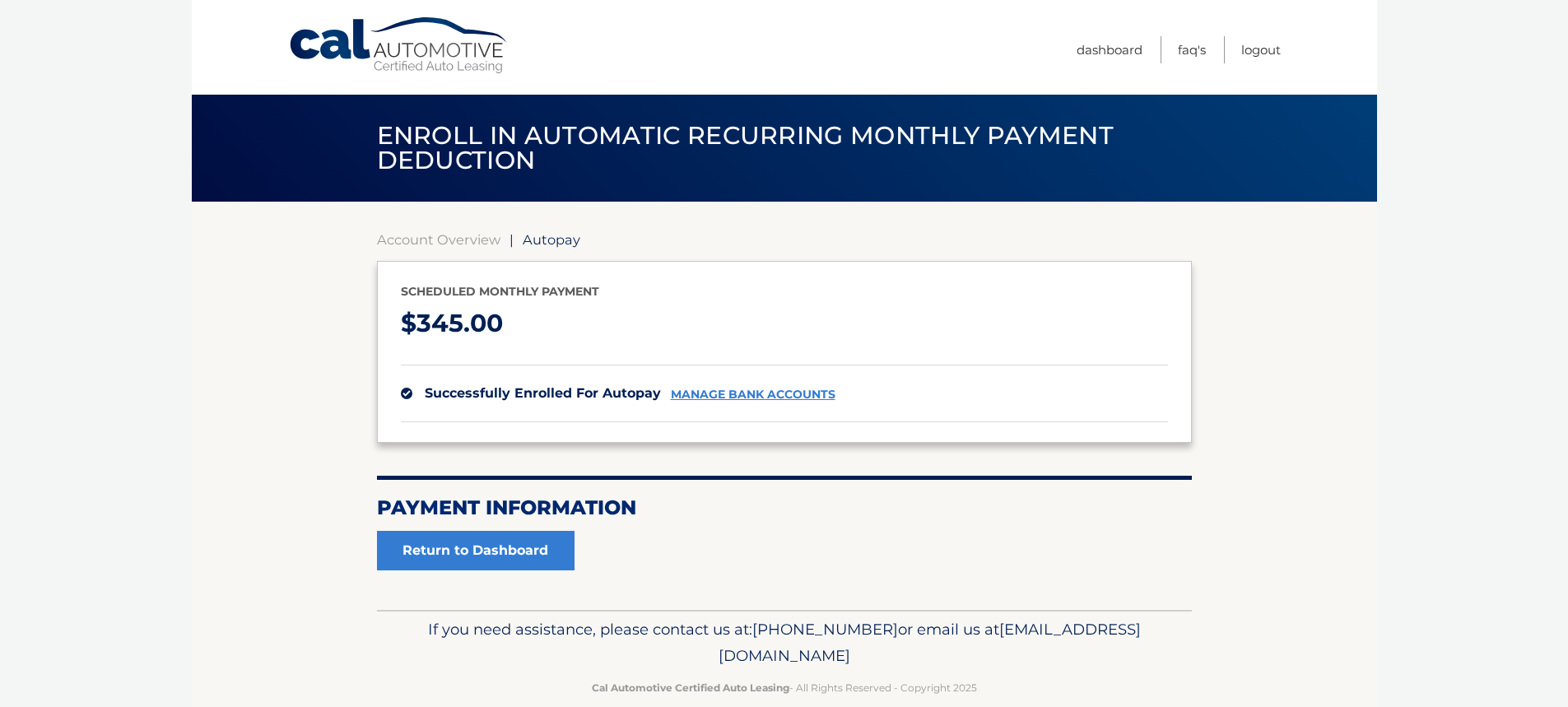
click at [86, 72] on body "Cal Automotive Menu Dashboard FAQ's Logout | $" at bounding box center [784, 354] width 1568 height 707
drag, startPoint x: 86, startPoint y: 72, endPoint x: 105, endPoint y: 85, distance: 23.0
click at [86, 73] on body "Cal Automotive Menu Dashboard FAQ's Logout | $" at bounding box center [784, 354] width 1568 height 707
